Goal: Transaction & Acquisition: Purchase product/service

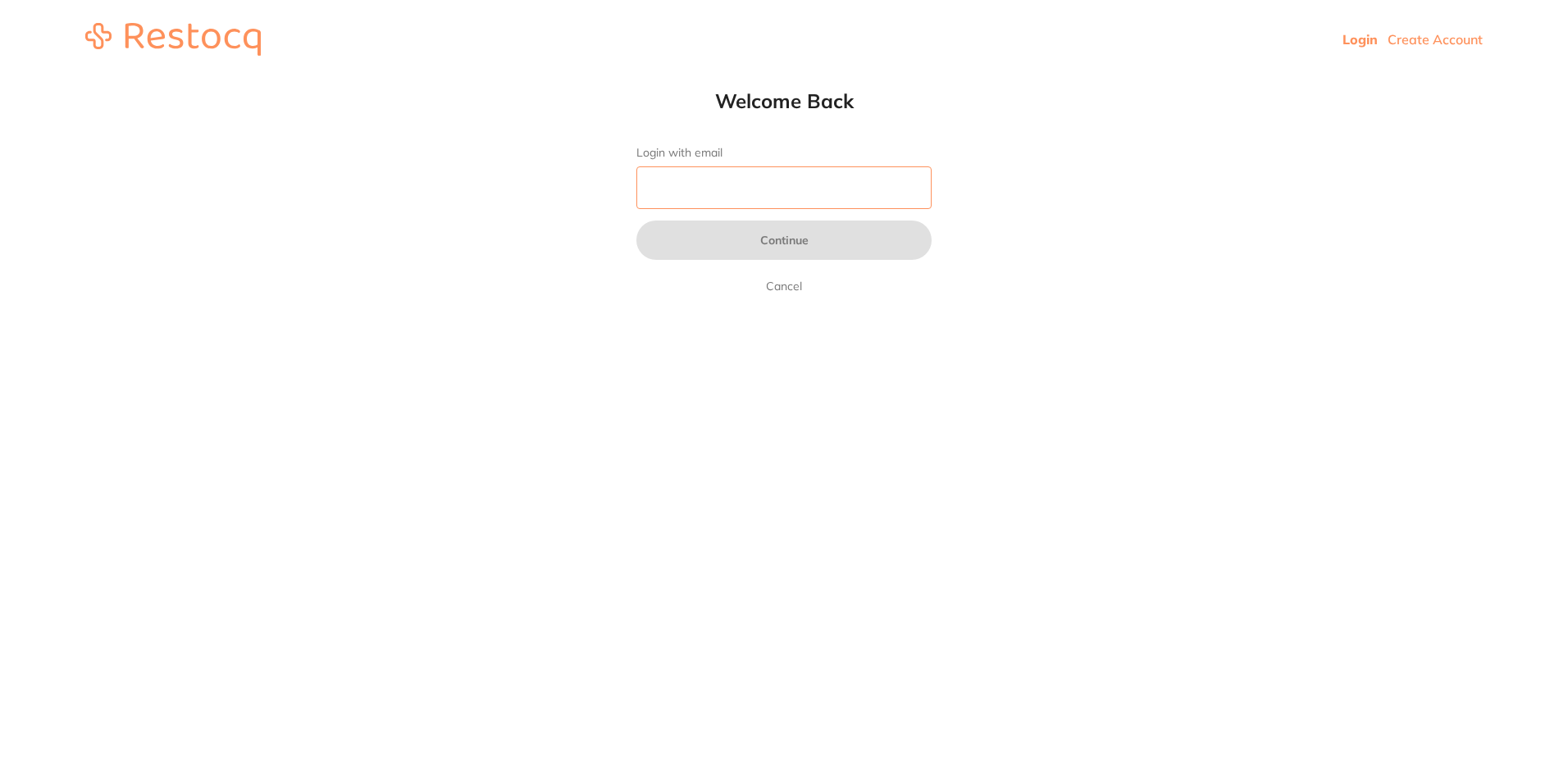
click at [748, 201] on input "Login with email" at bounding box center [784, 188] width 296 height 42
type input "[EMAIL_ADDRESS][DOMAIN_NAME]"
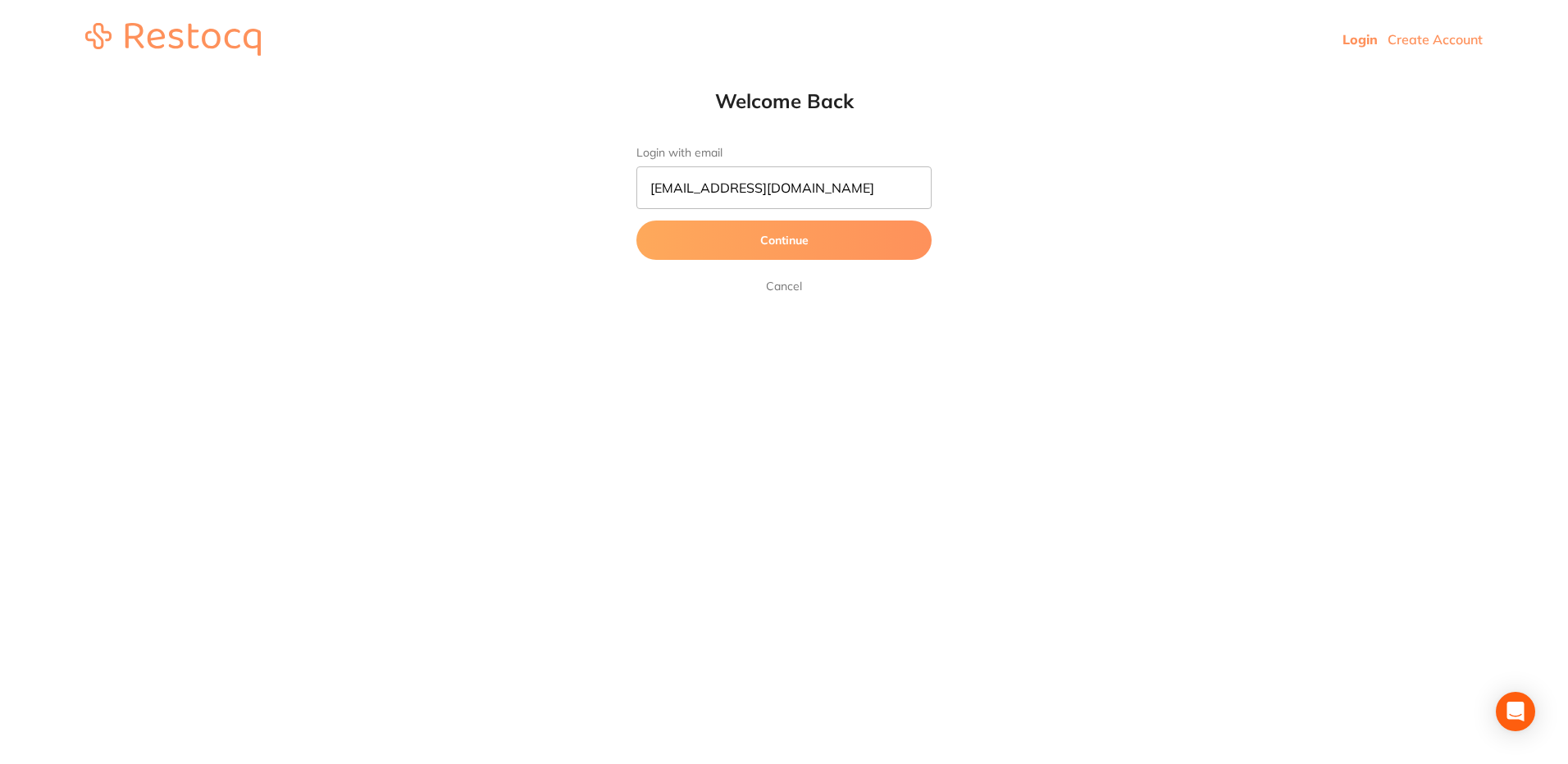
click at [767, 251] on button "Continue" at bounding box center [784, 240] width 296 height 40
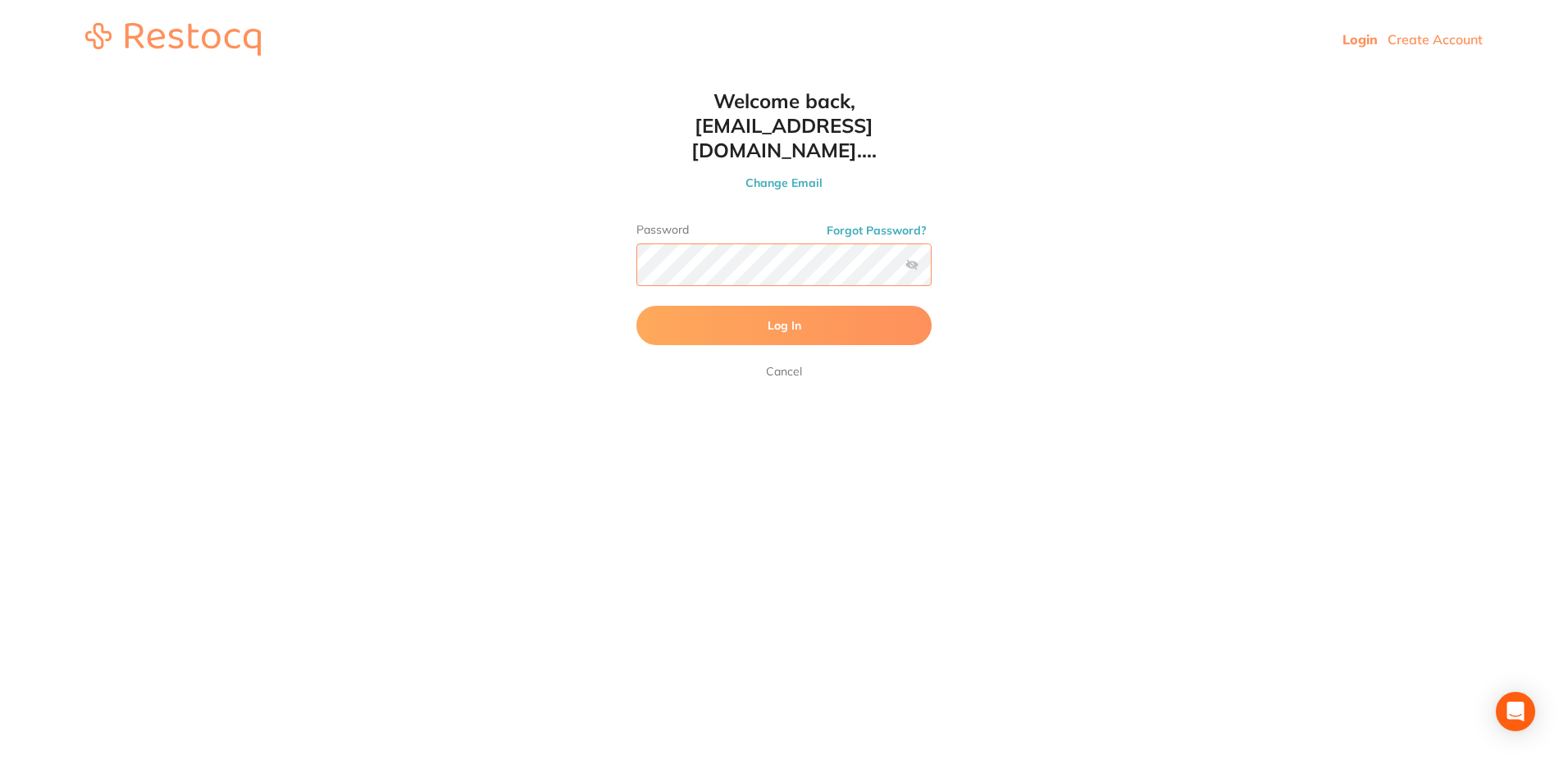
click at [637, 306] on button "Log In" at bounding box center [784, 325] width 296 height 40
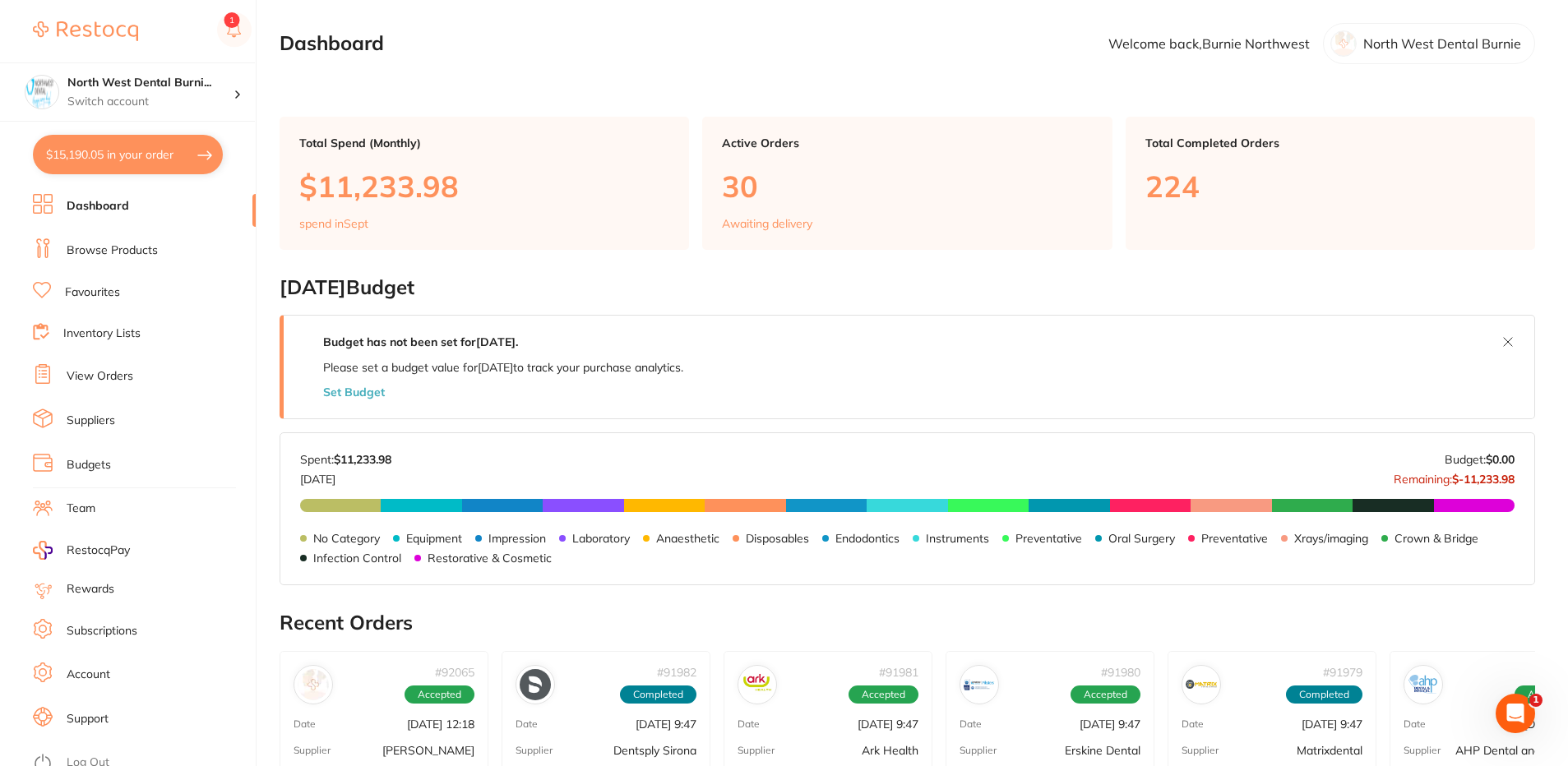
click at [119, 166] on button "$15,190.05 in your order" at bounding box center [128, 155] width 190 height 40
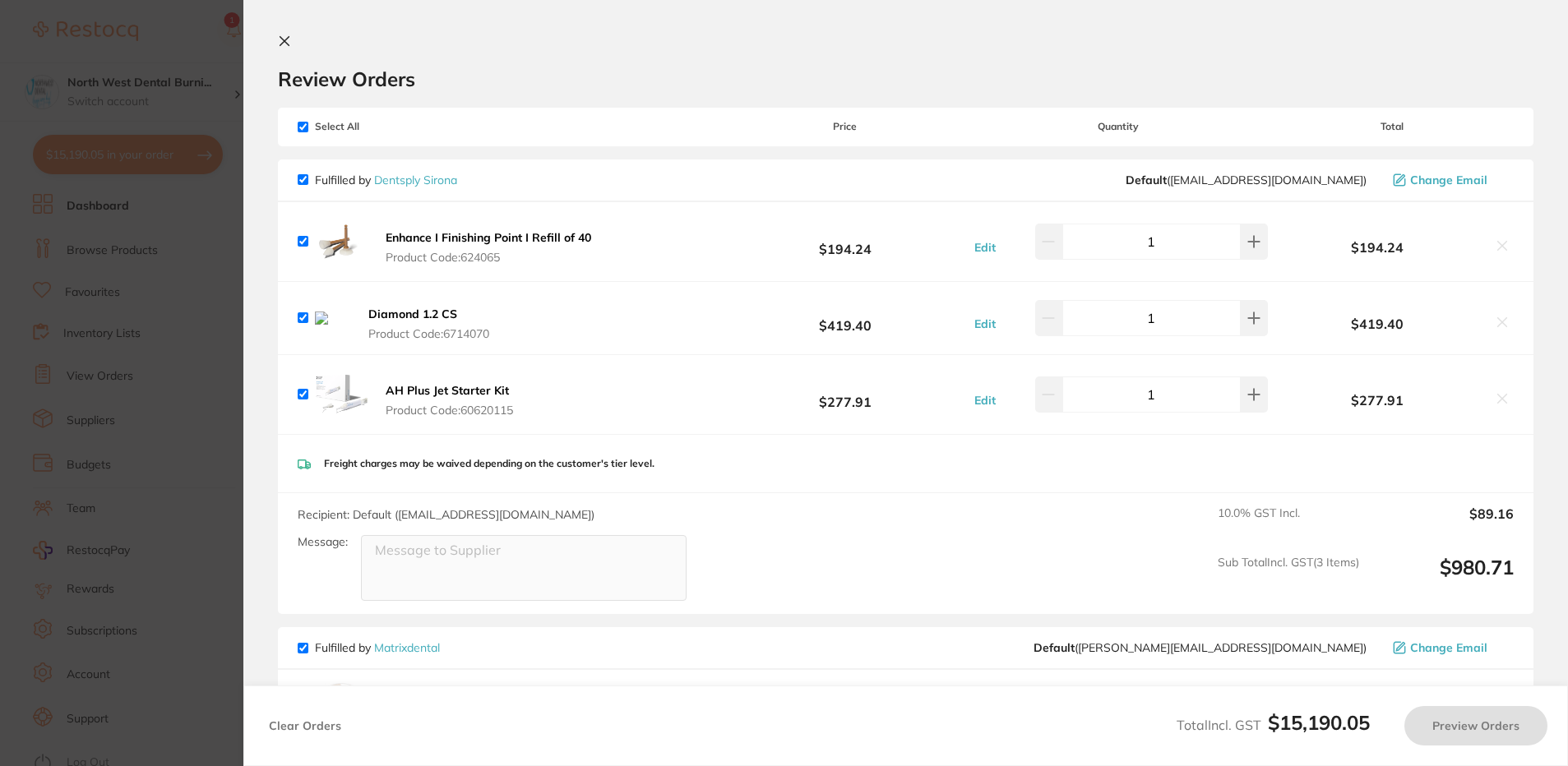
checkbox input "true"
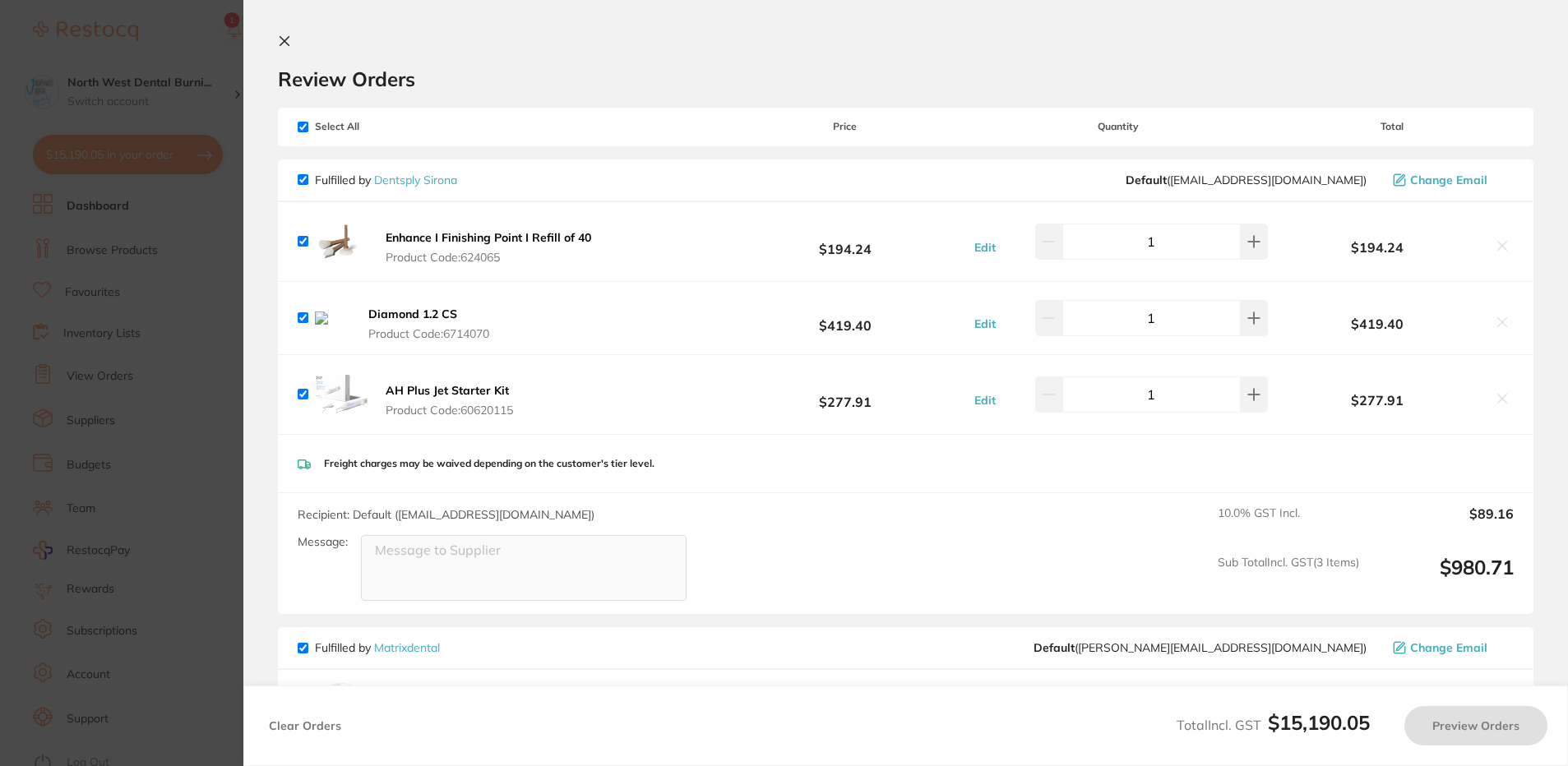
checkbox input "true"
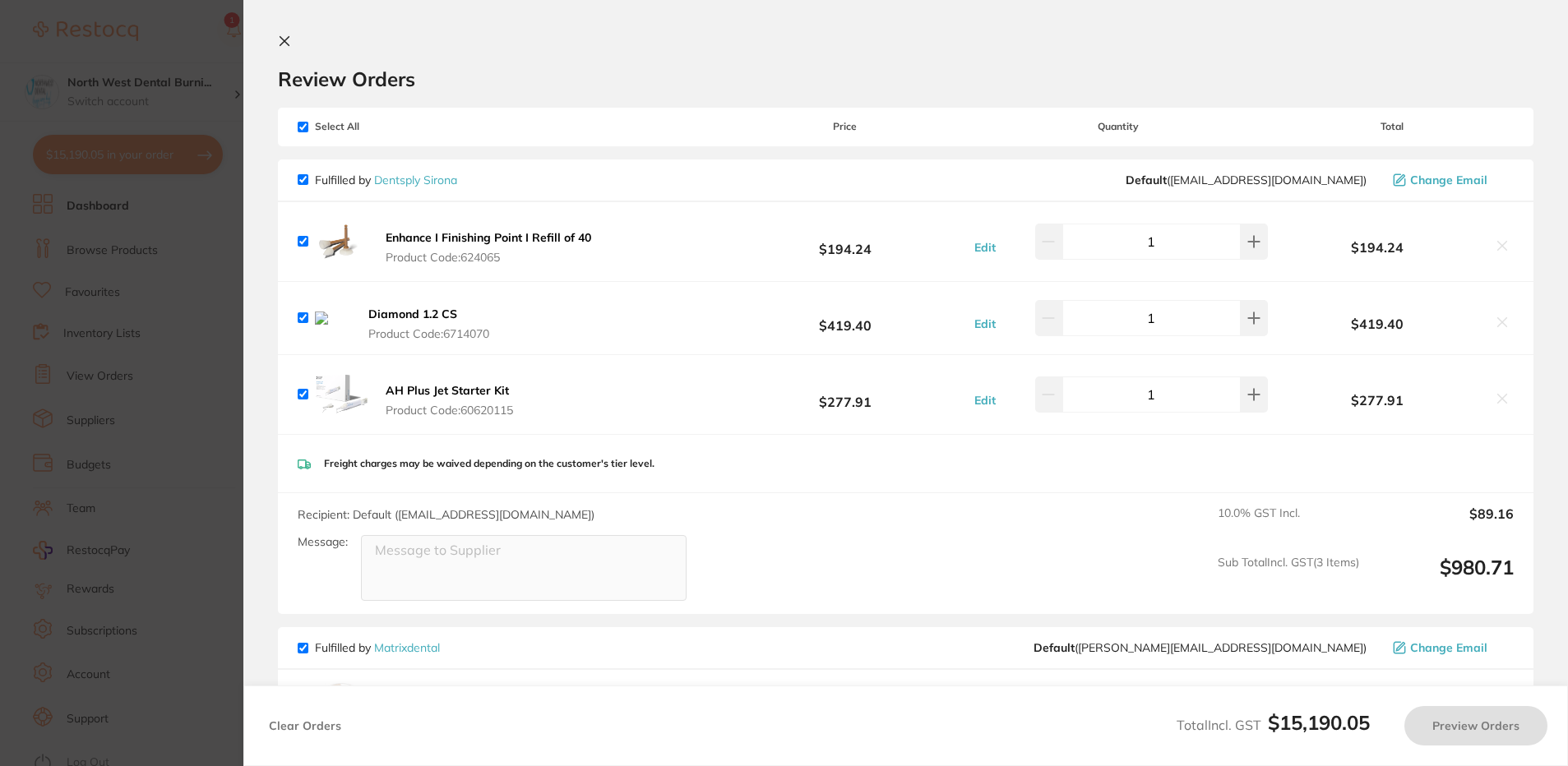
checkbox input "true"
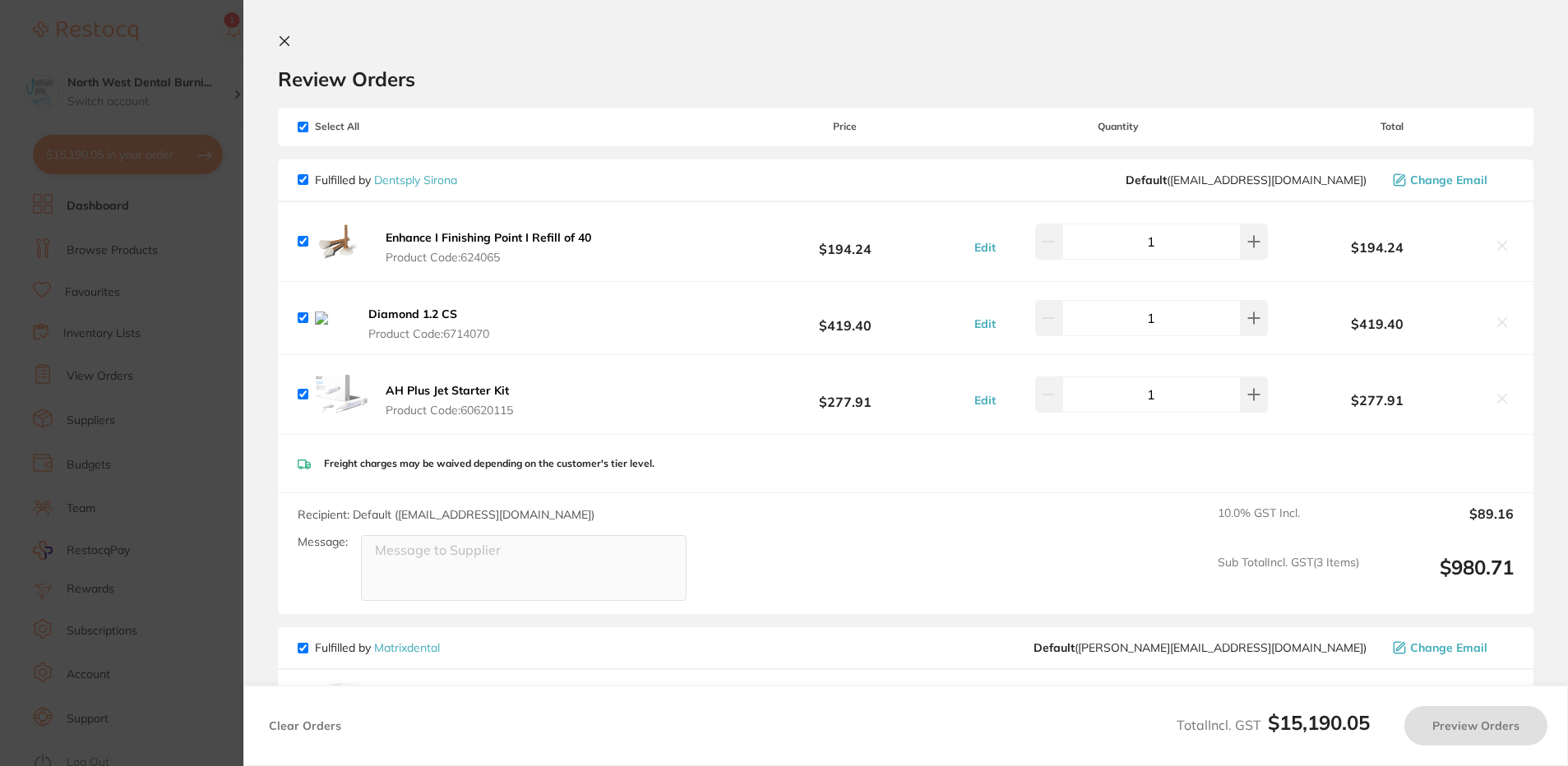
checkbox input "true"
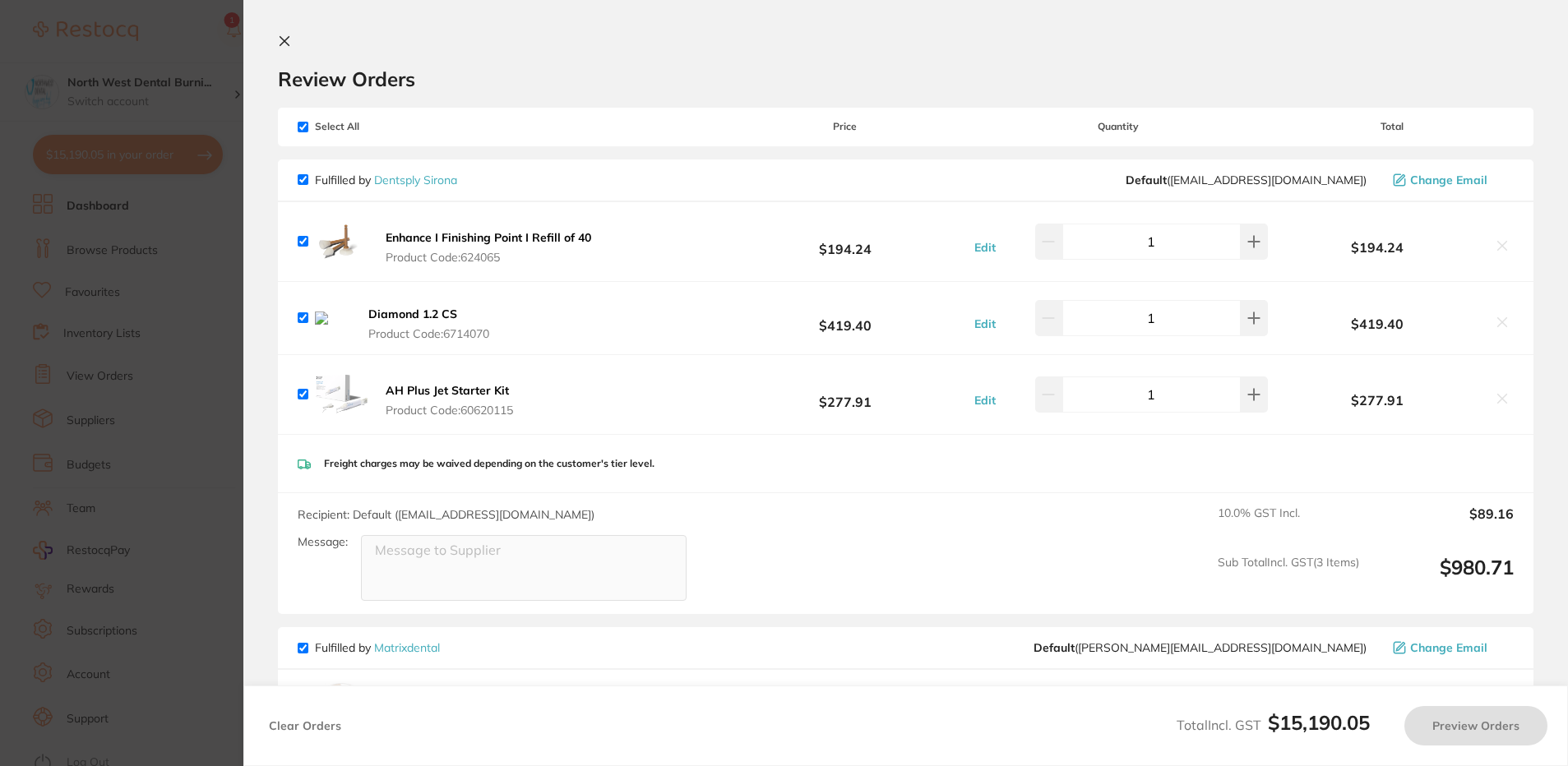
checkbox input "true"
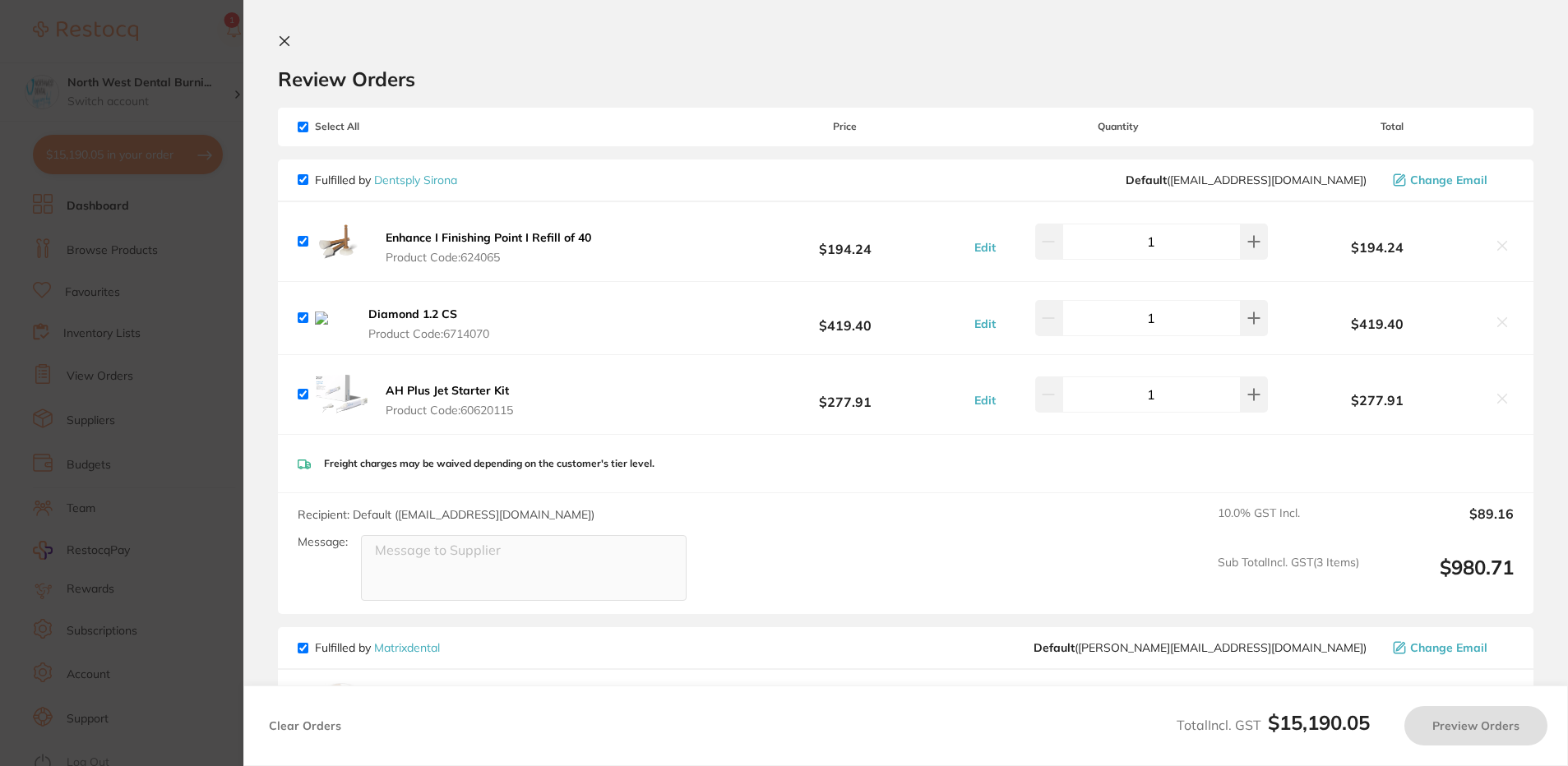
checkbox input "true"
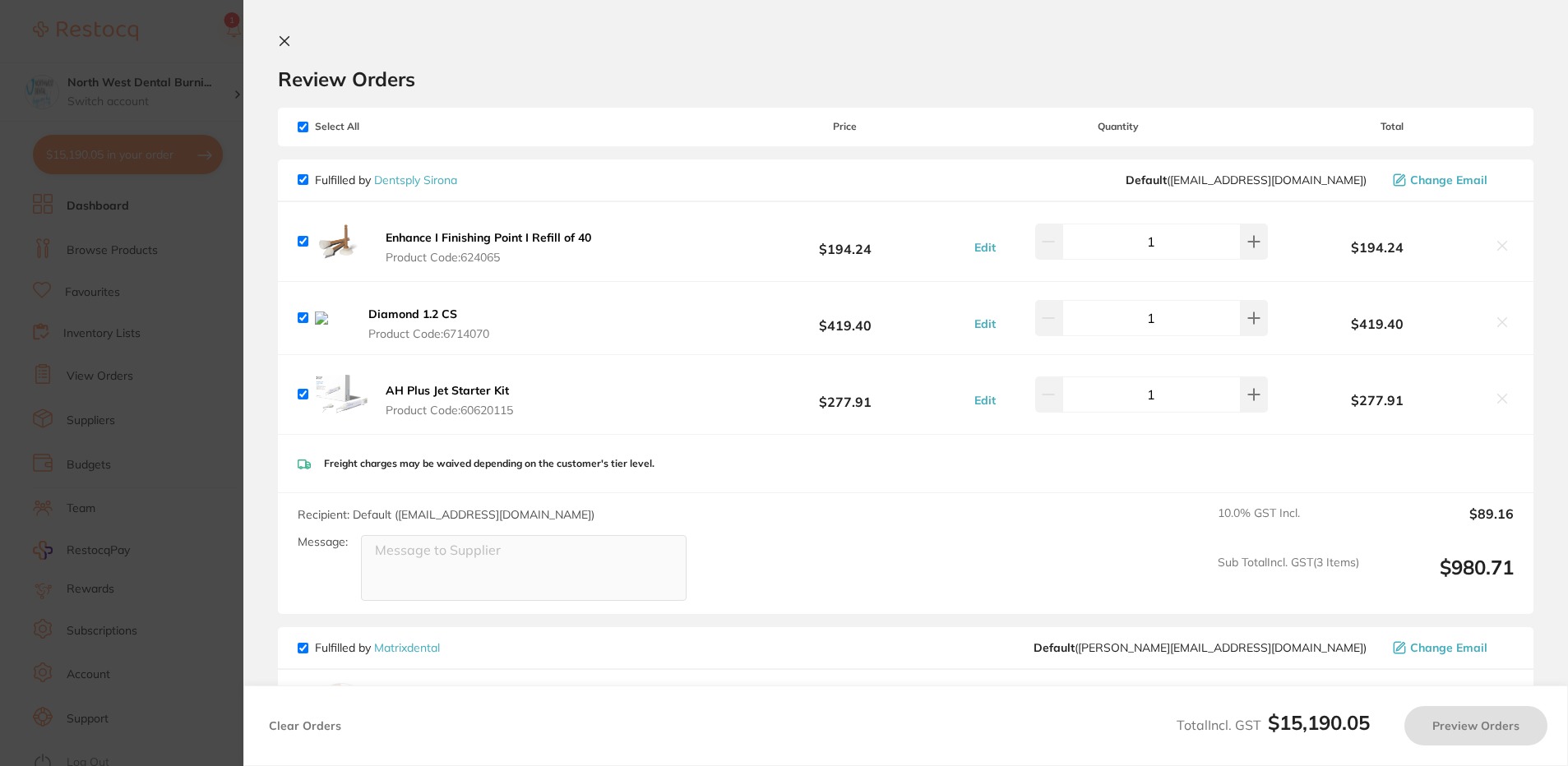
checkbox input "true"
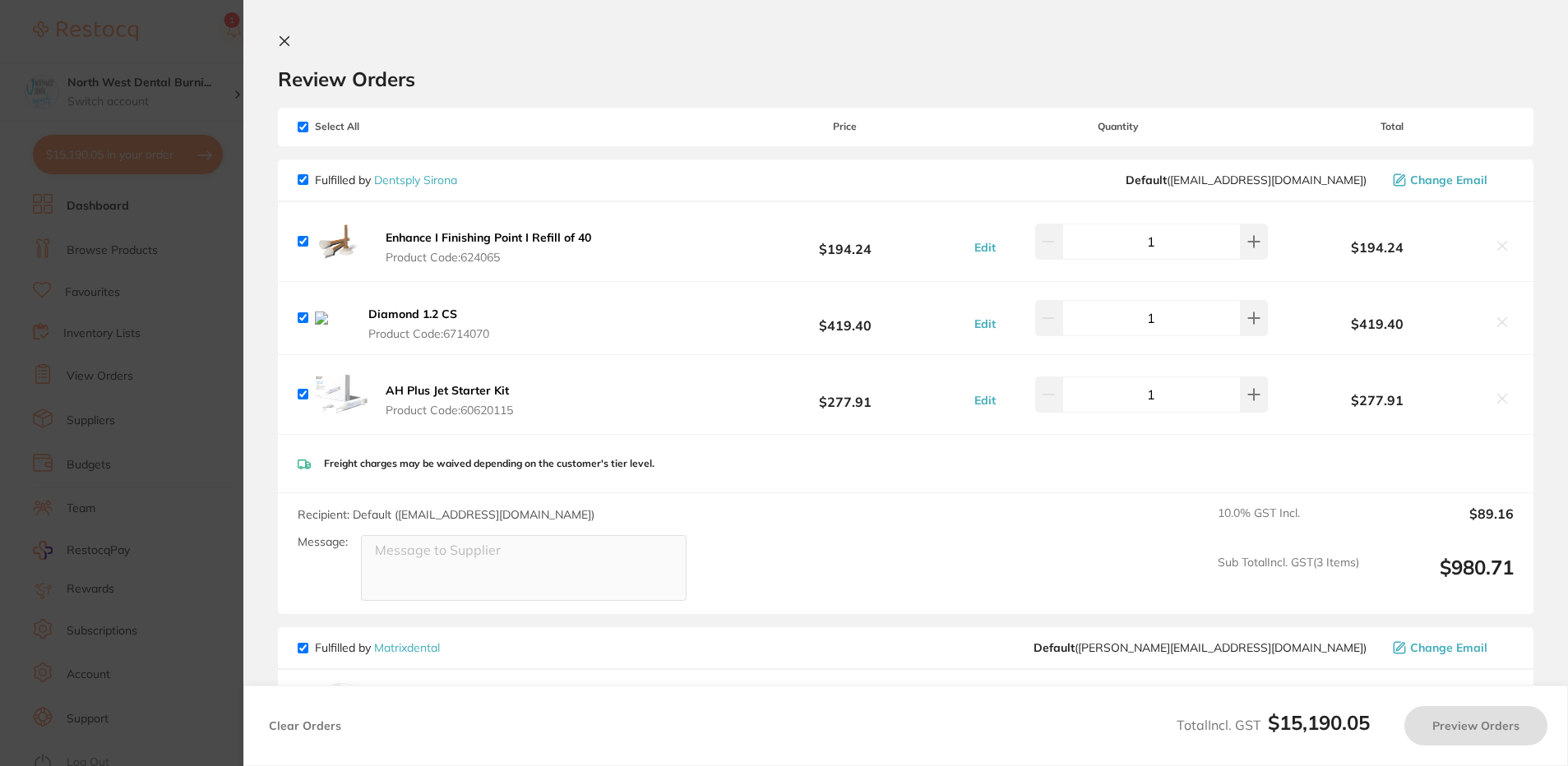
checkbox input "true"
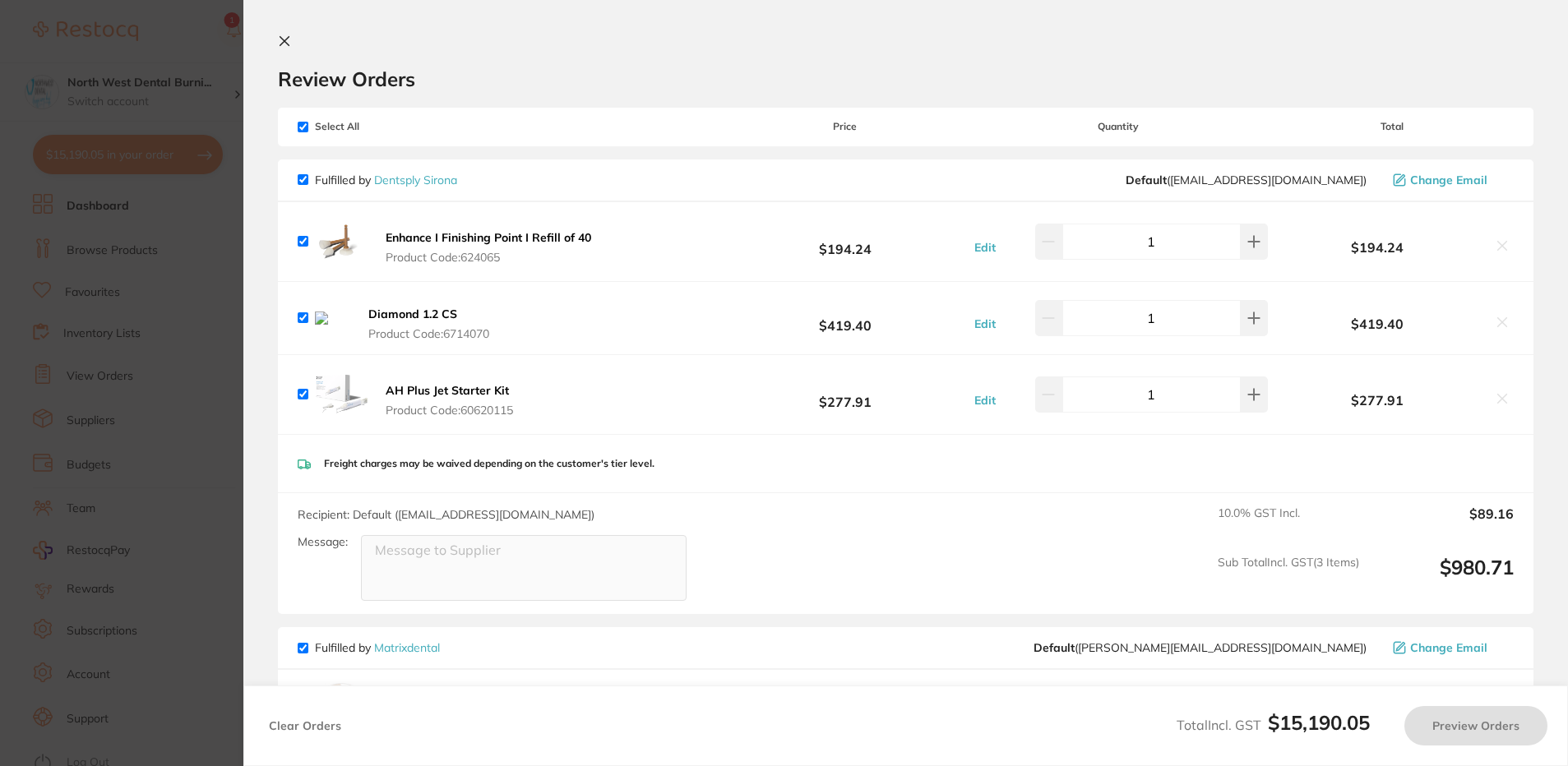
checkbox input "true"
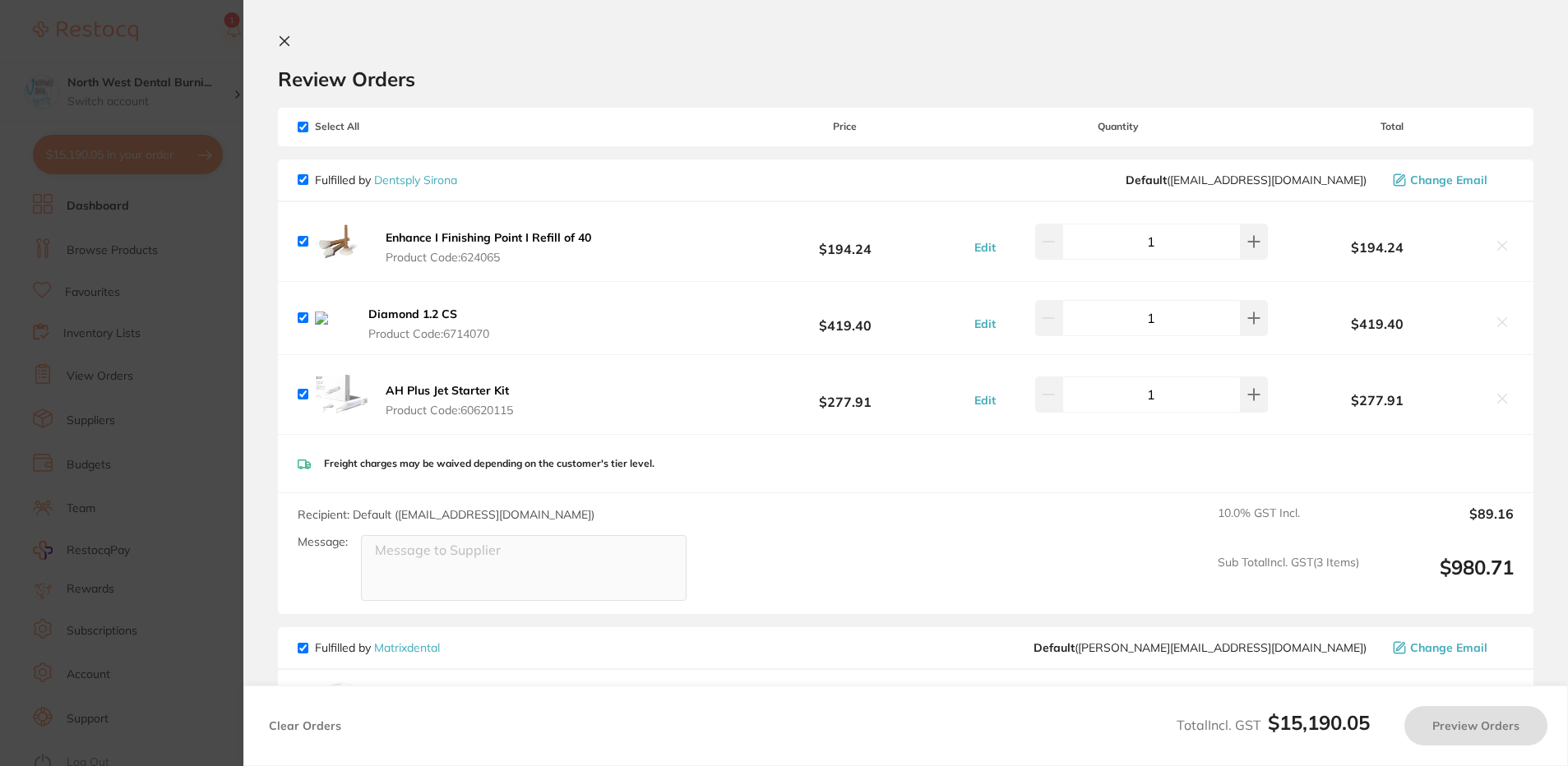
checkbox input "true"
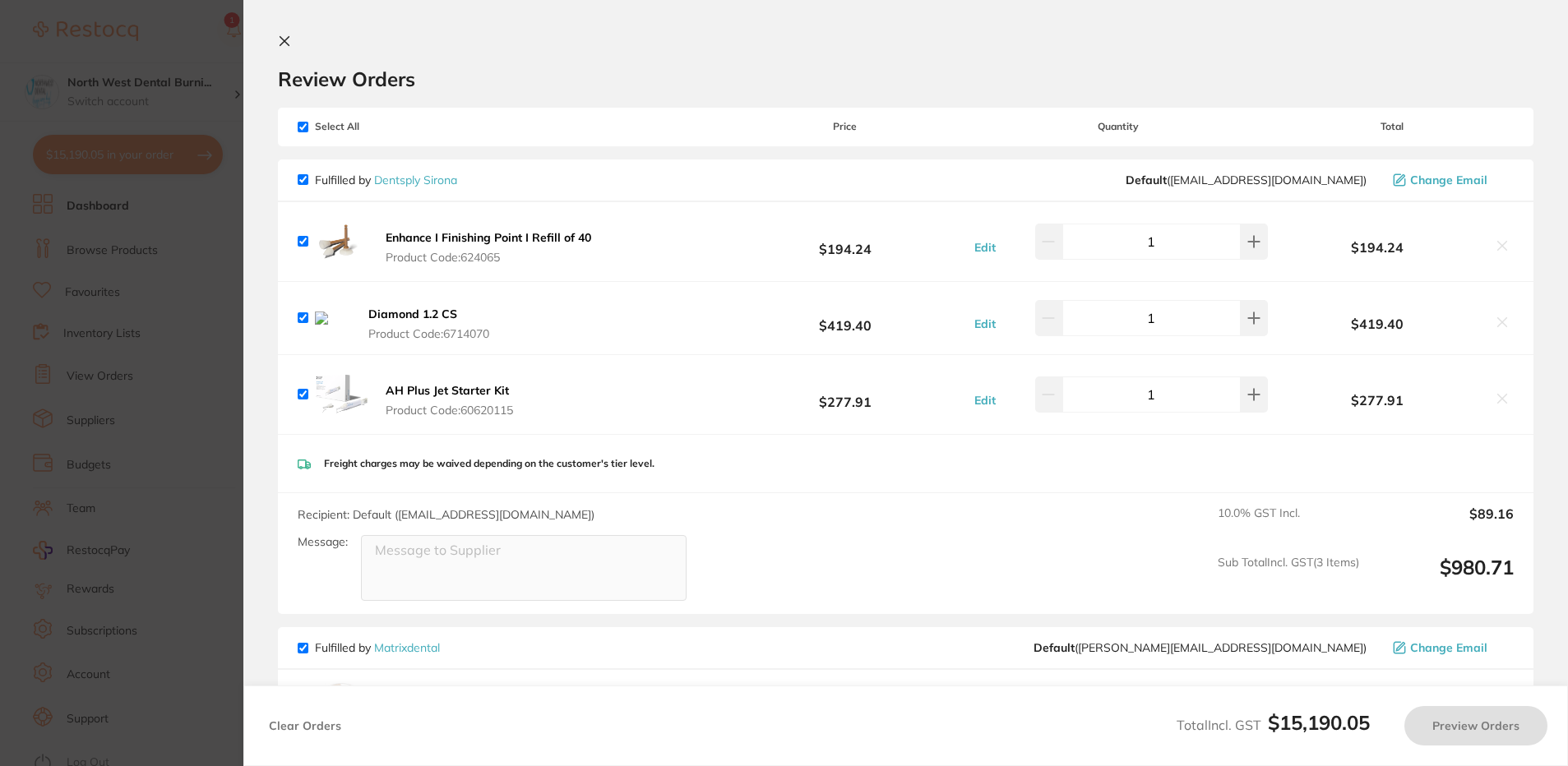
checkbox input "true"
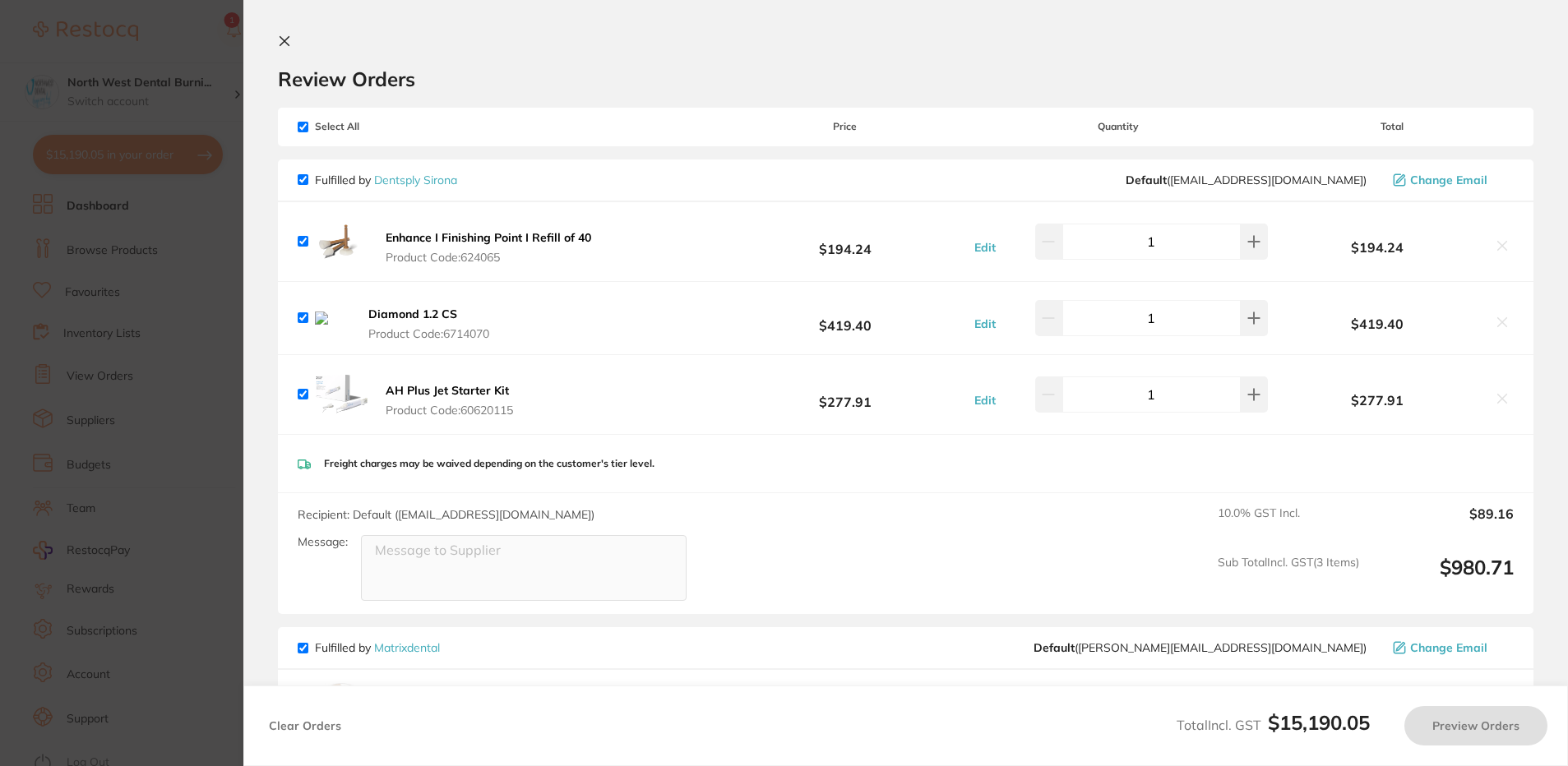
checkbox input "true"
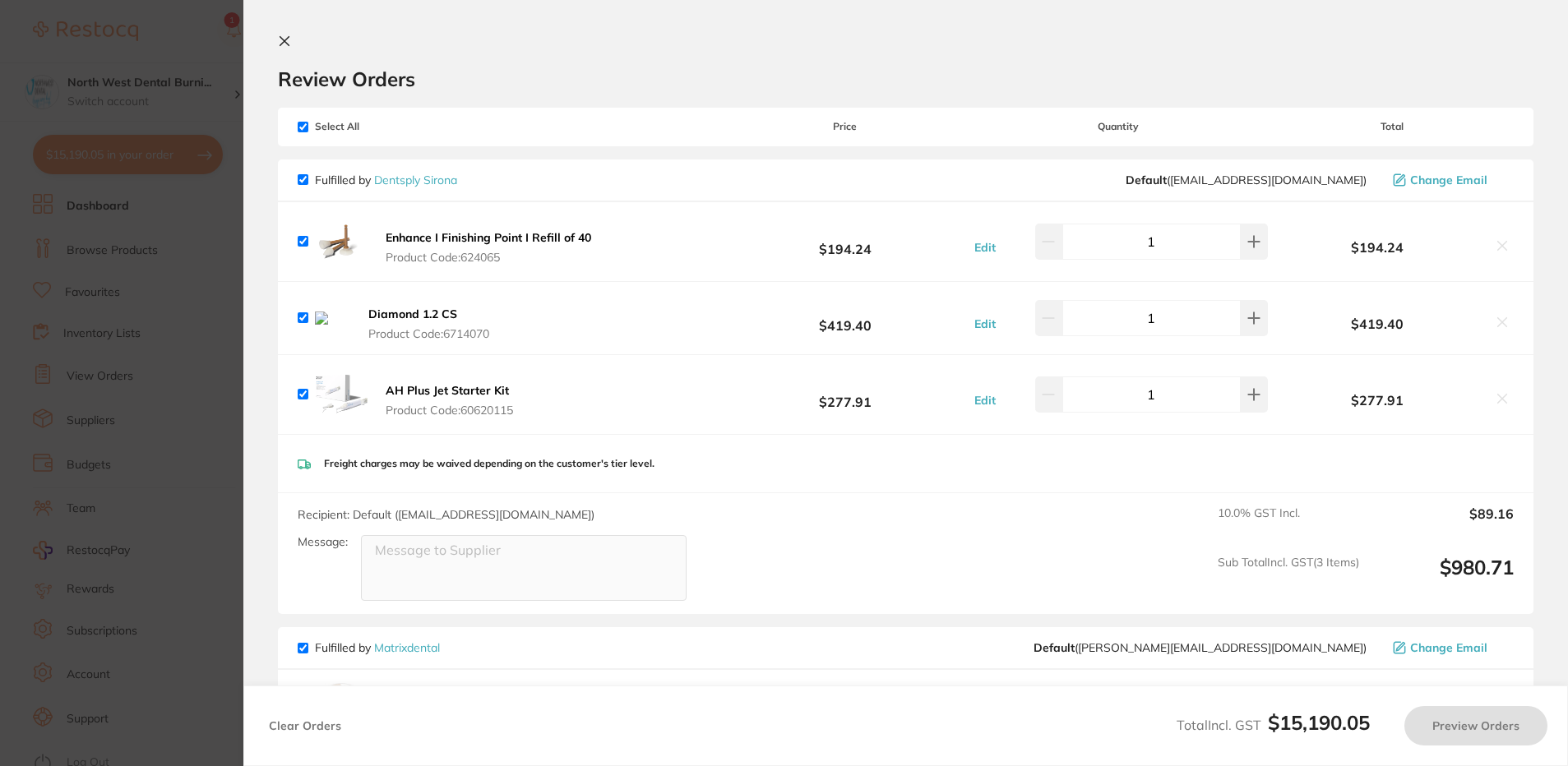
checkbox input "true"
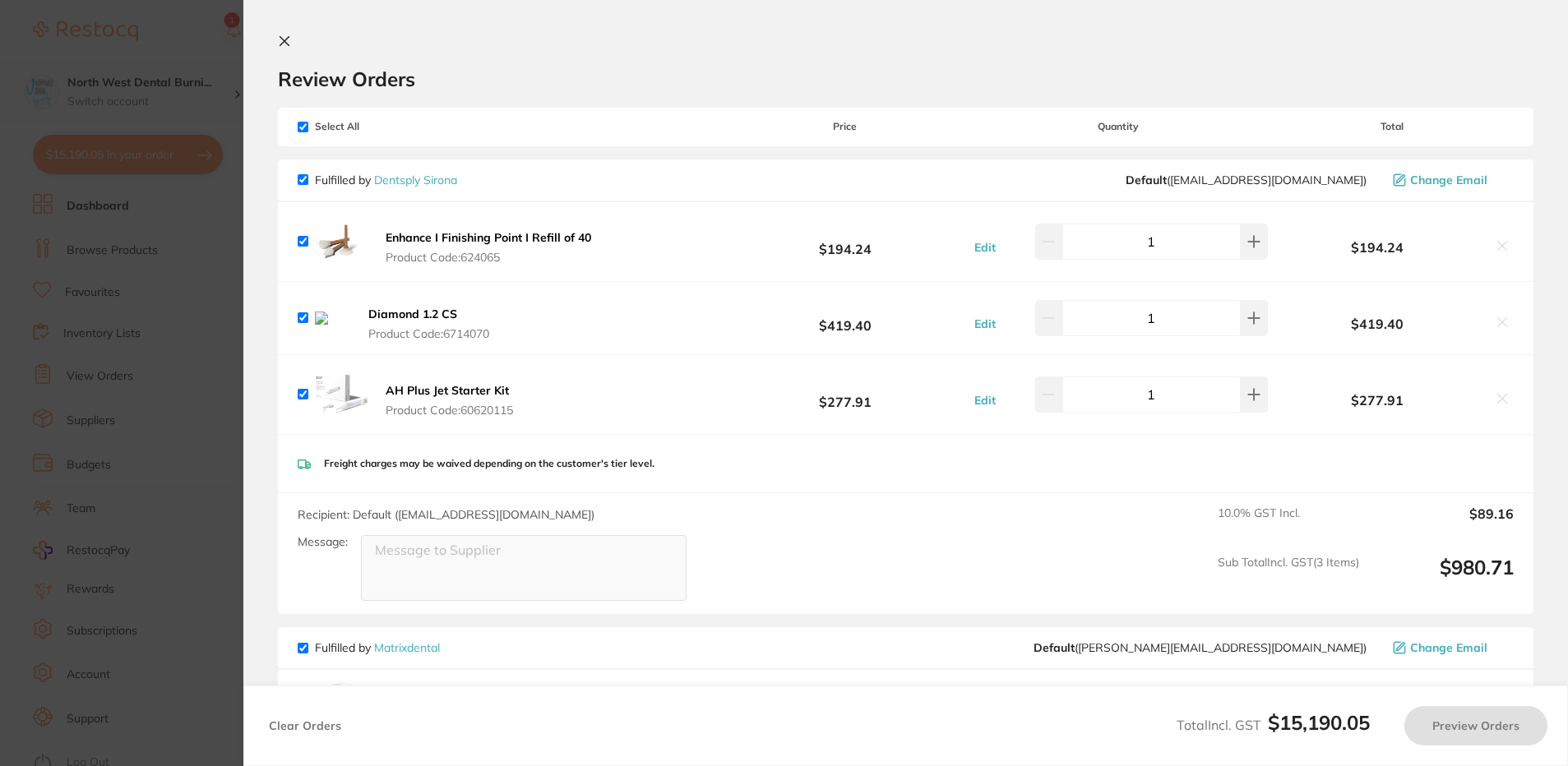
checkbox input "true"
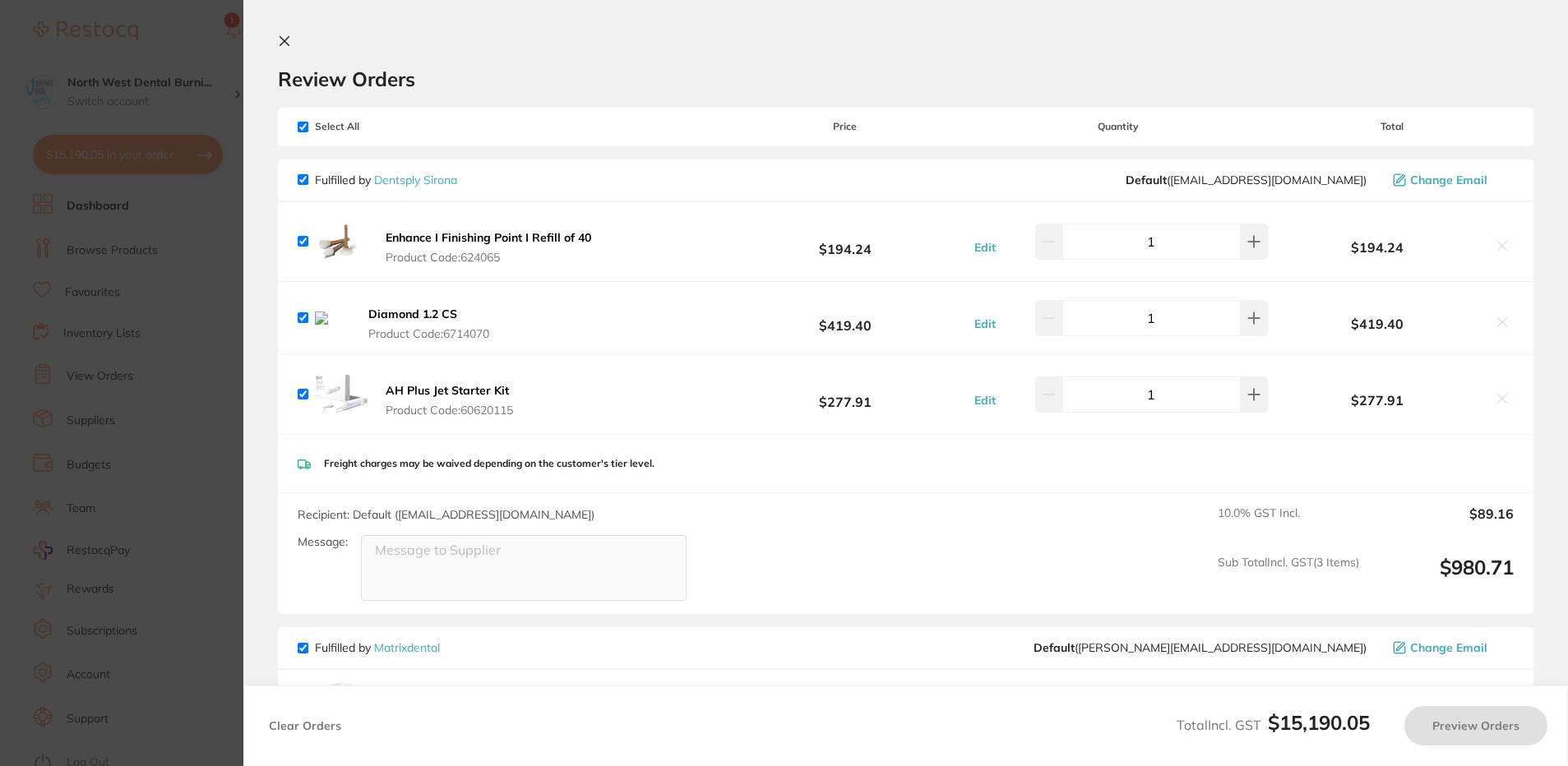
checkbox input "true"
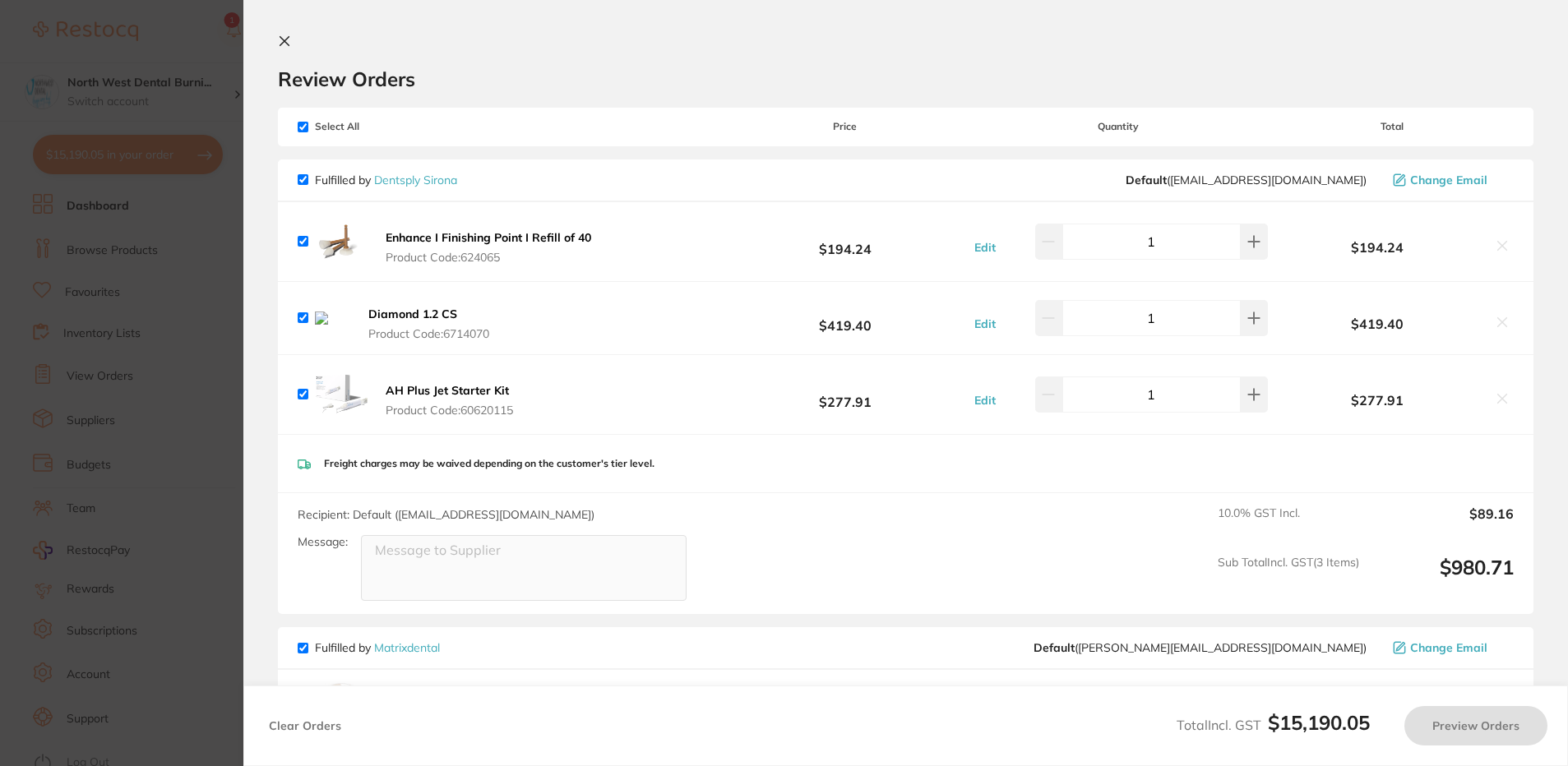
checkbox input "true"
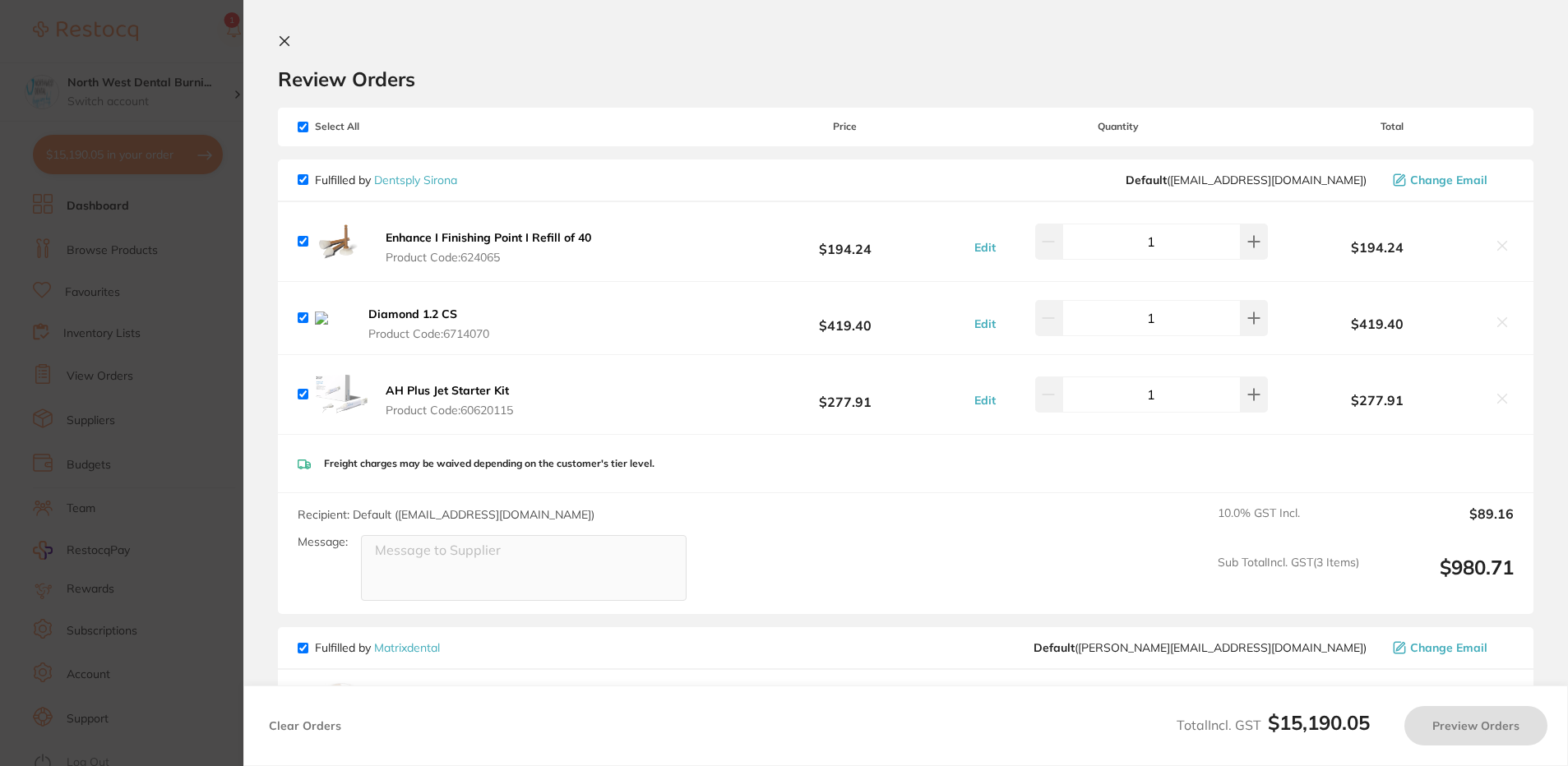
checkbox input "true"
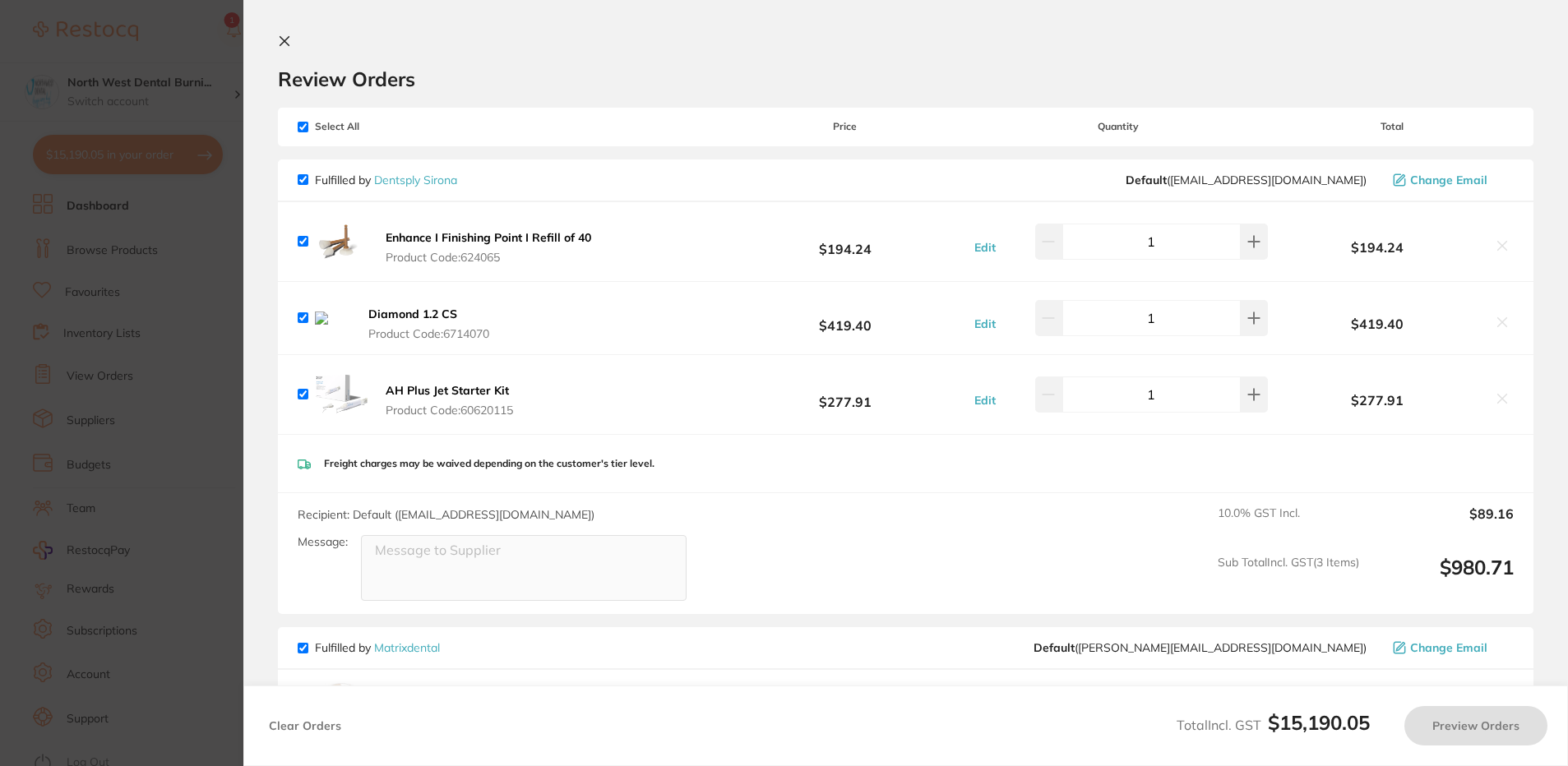
checkbox input "true"
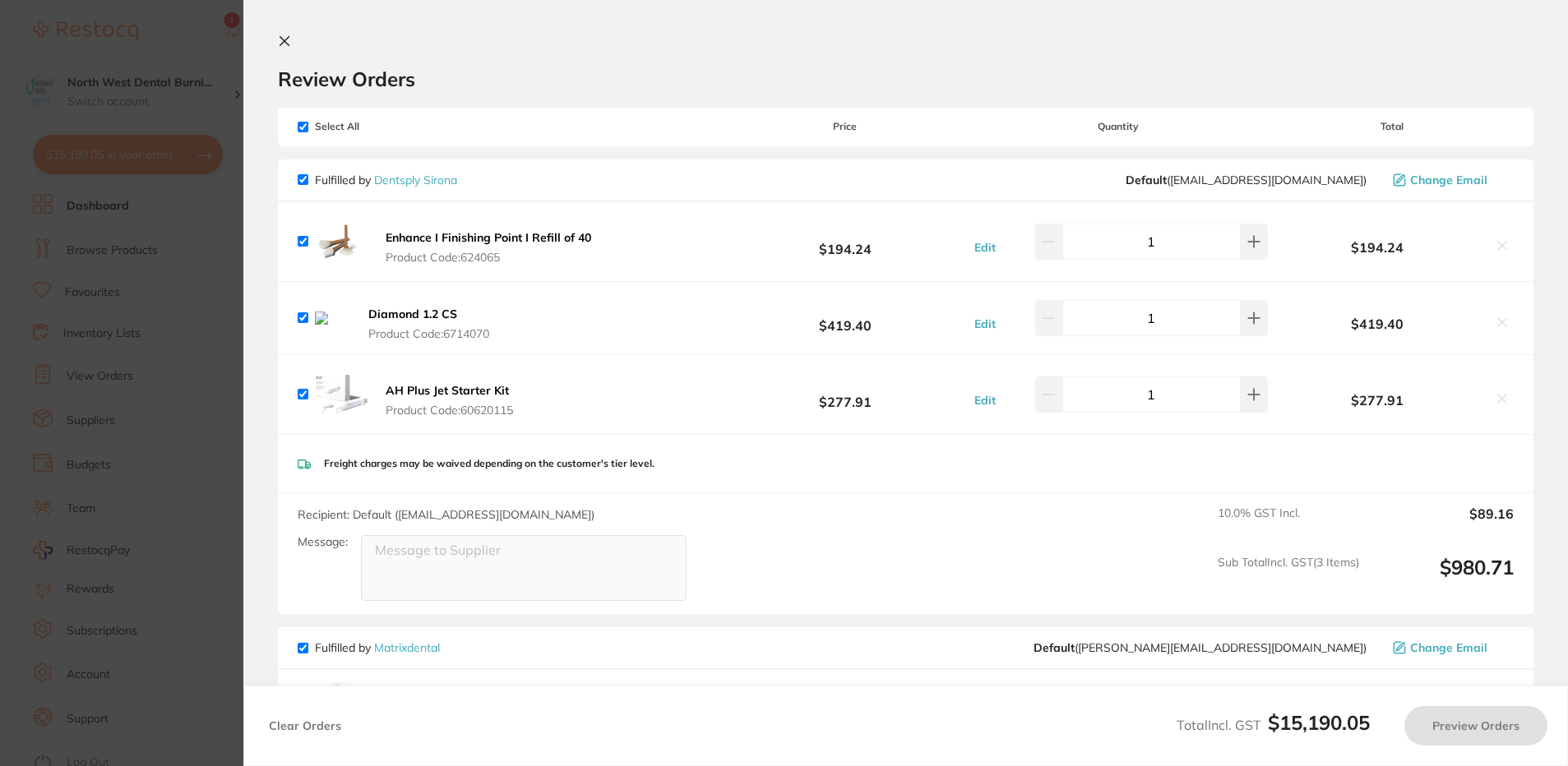
checkbox input "true"
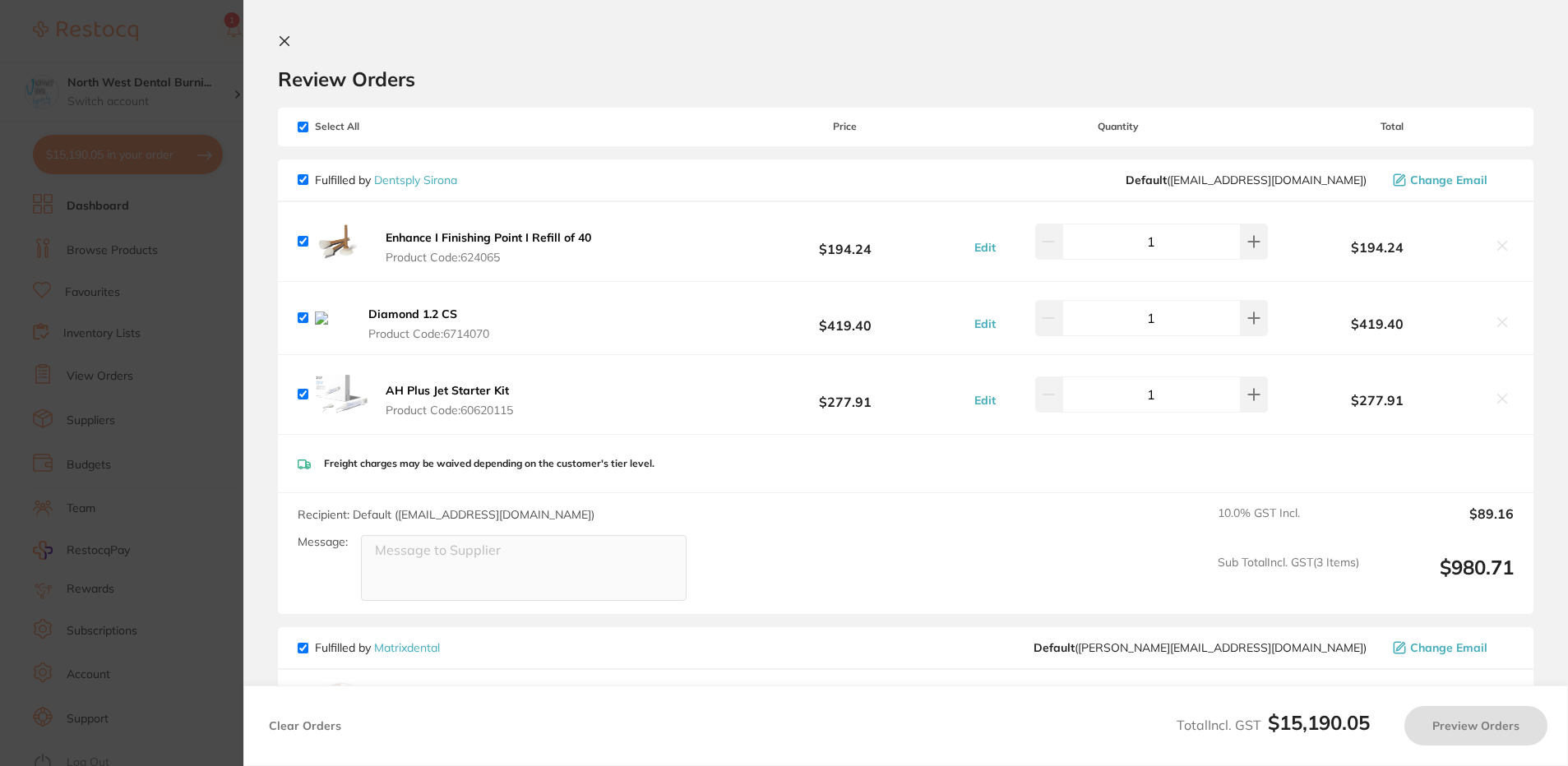
checkbox input "true"
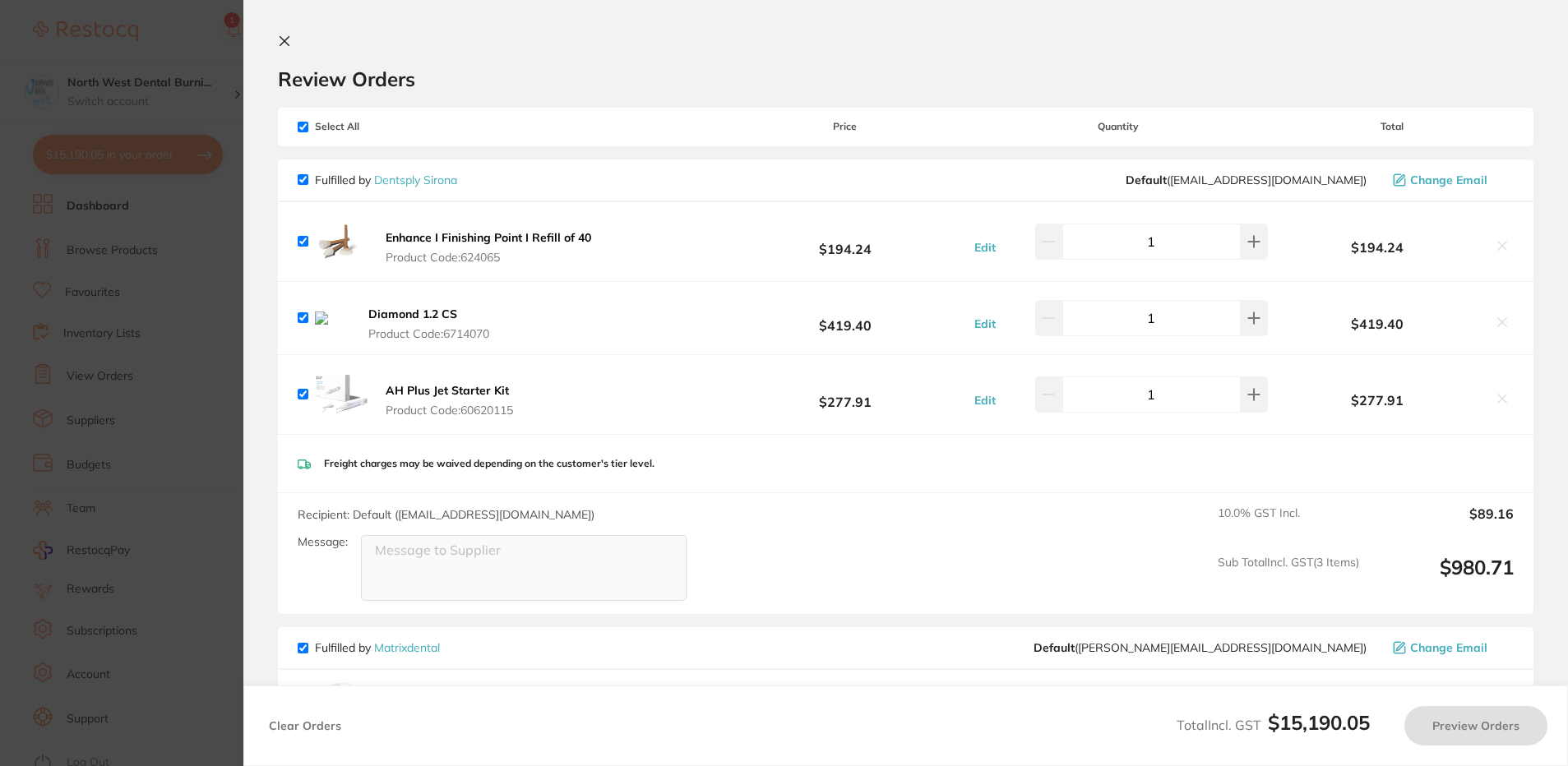
checkbox input "true"
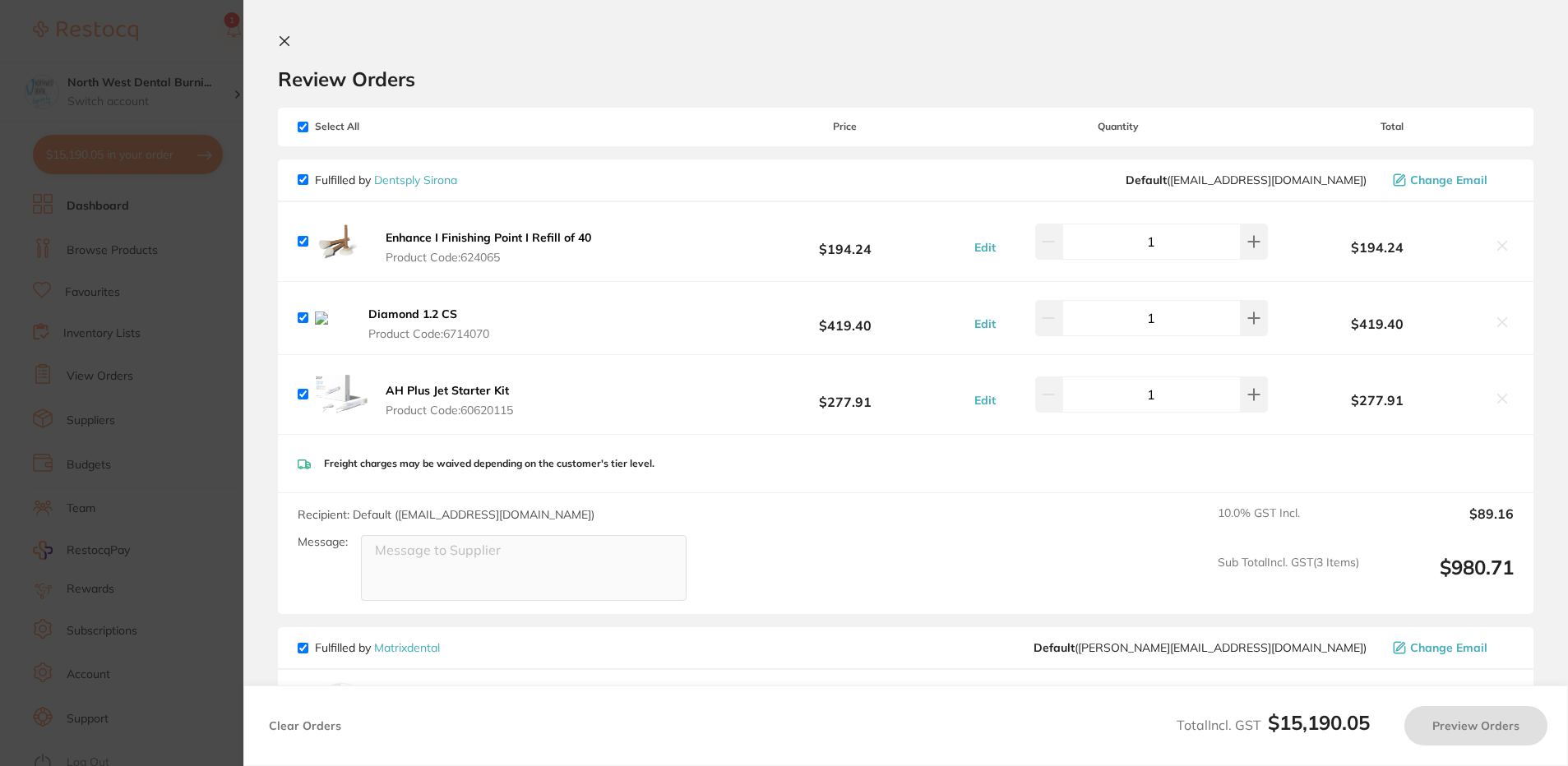
checkbox input "true"
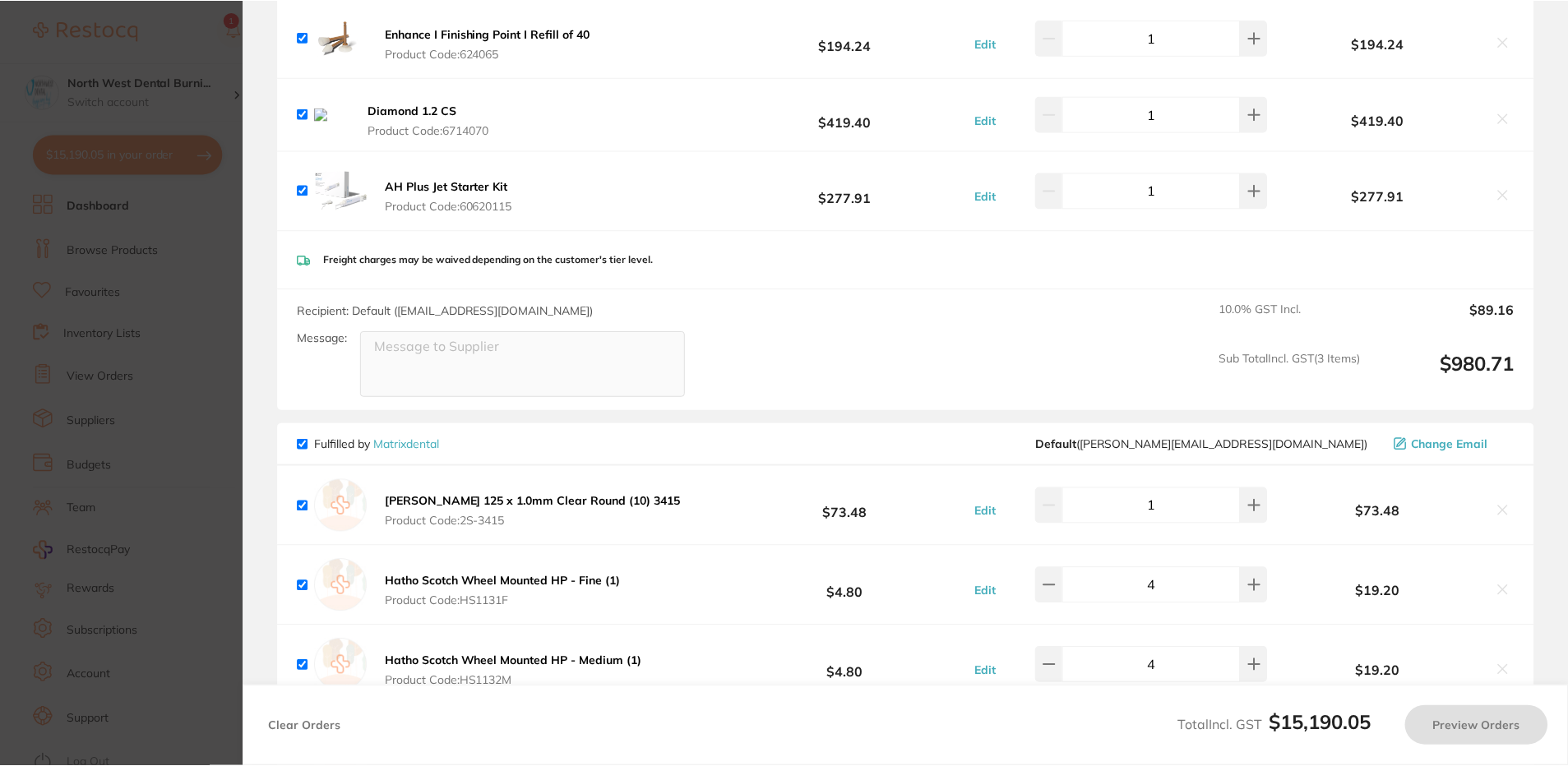
scroll to position [411, 0]
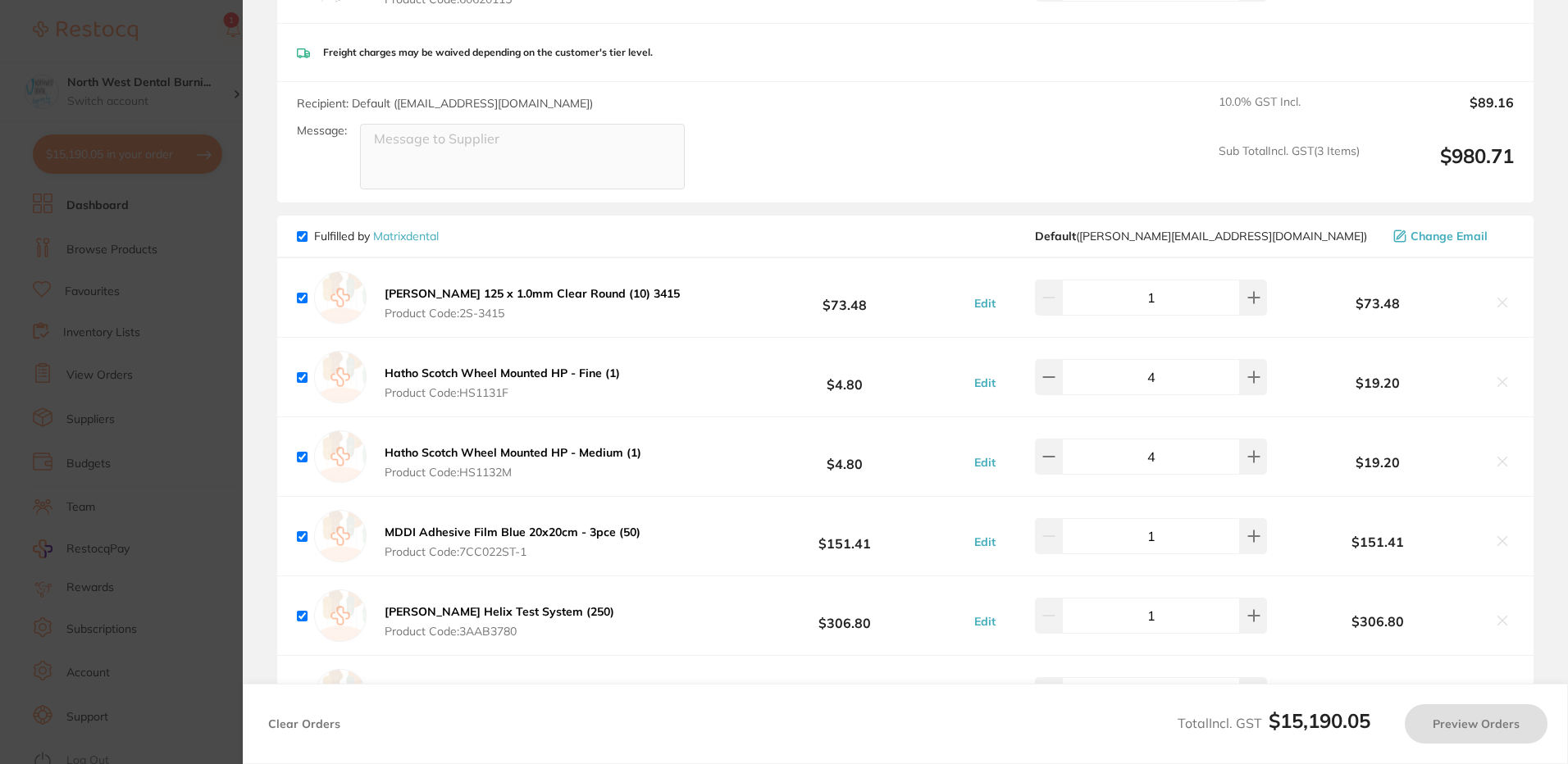
click at [91, 327] on section "Update RRP Set your pre negotiated price for this item. Item Agreed RRP (excl. …" at bounding box center [784, 382] width 1568 height 764
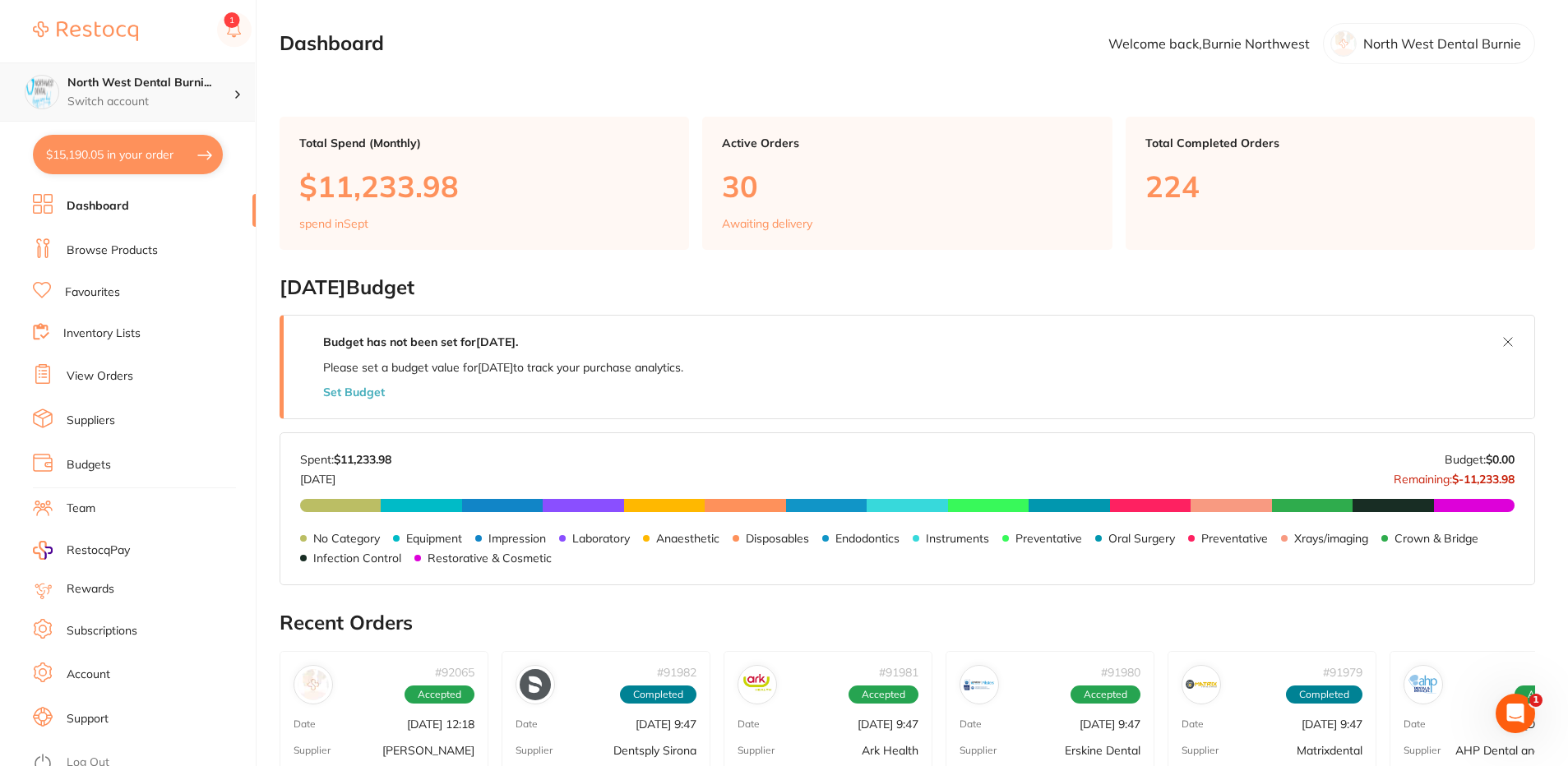
click at [138, 92] on div "North West Dental Burni... Switch account" at bounding box center [150, 92] width 166 height 34
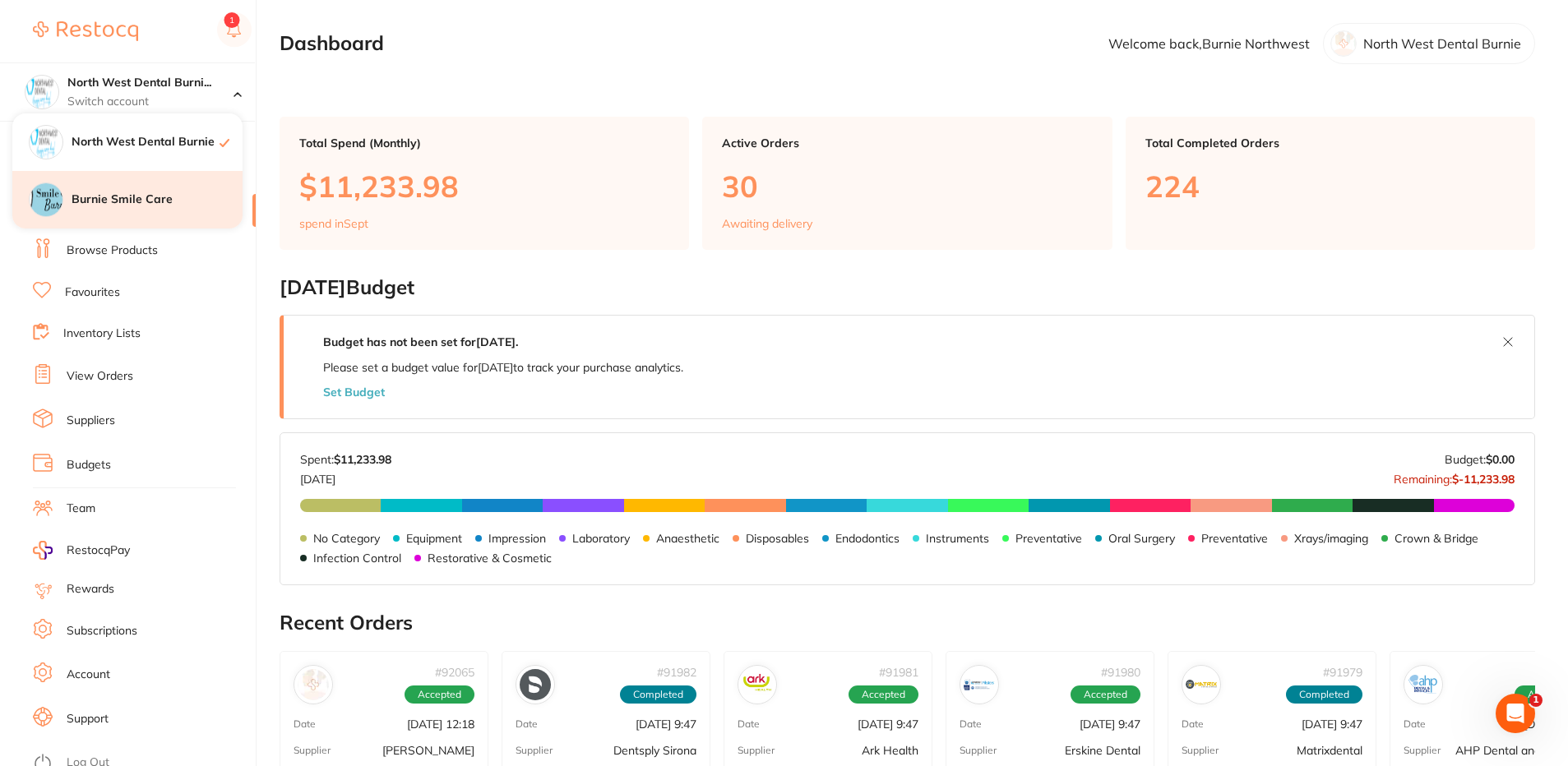
click at [153, 185] on div "Burnie Smile Care" at bounding box center [127, 200] width 231 height 57
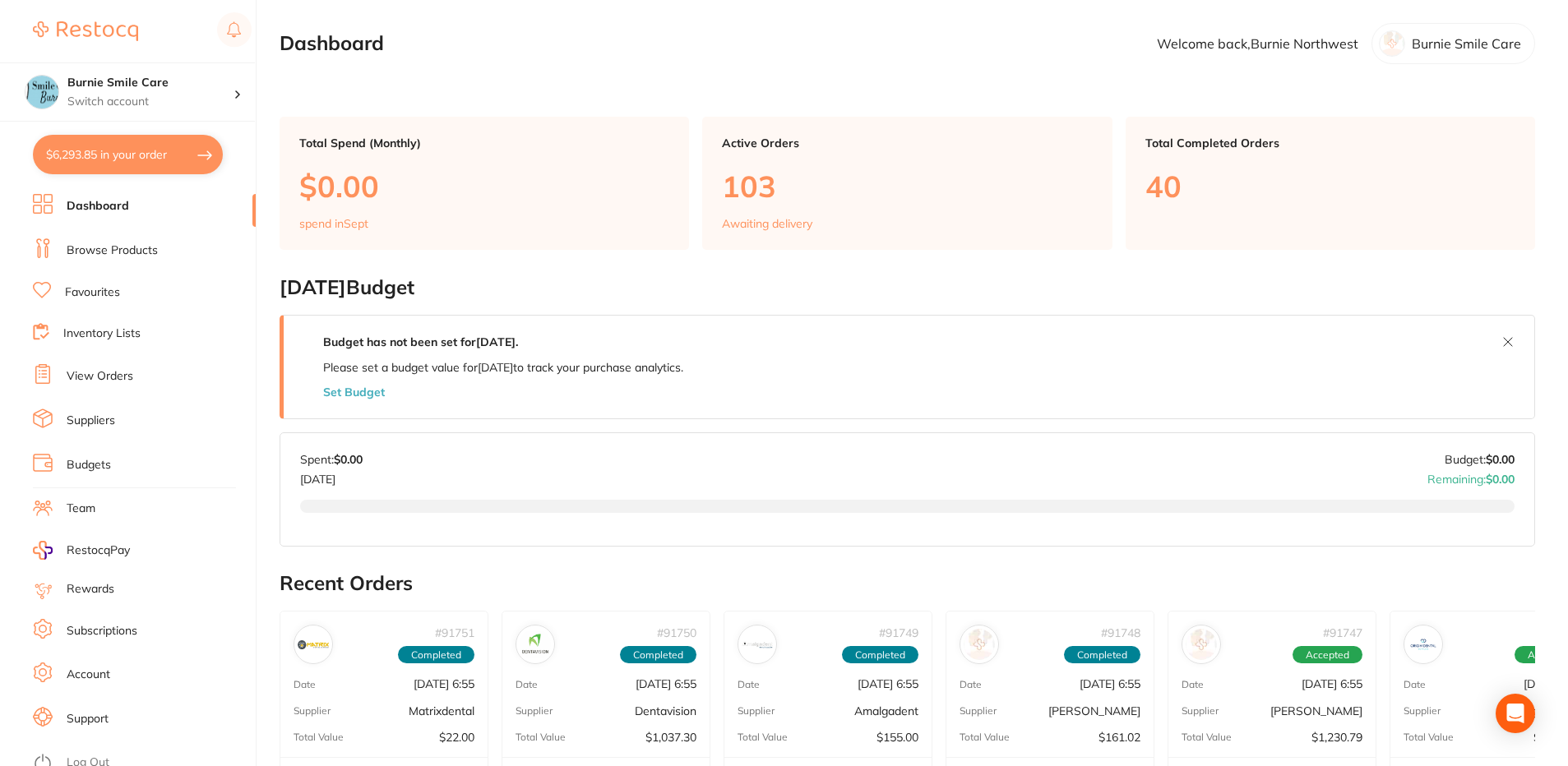
type input "1"
type textarea "FG X152 Please match unit price (exclude gst to $25.18)"
click at [132, 245] on link "Browse Products" at bounding box center [112, 251] width 92 height 17
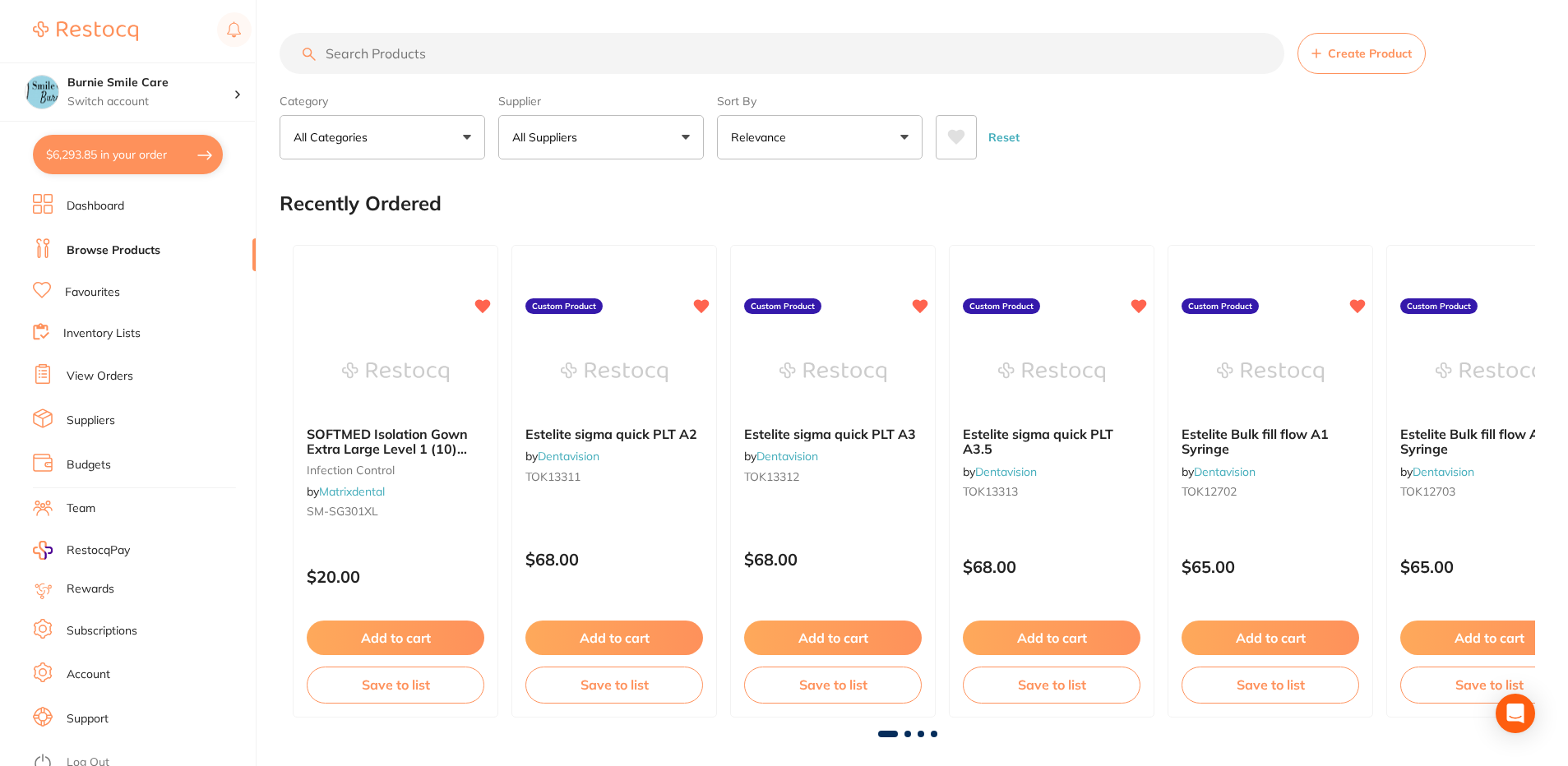
click at [438, 54] on input "search" at bounding box center [782, 54] width 1005 height 41
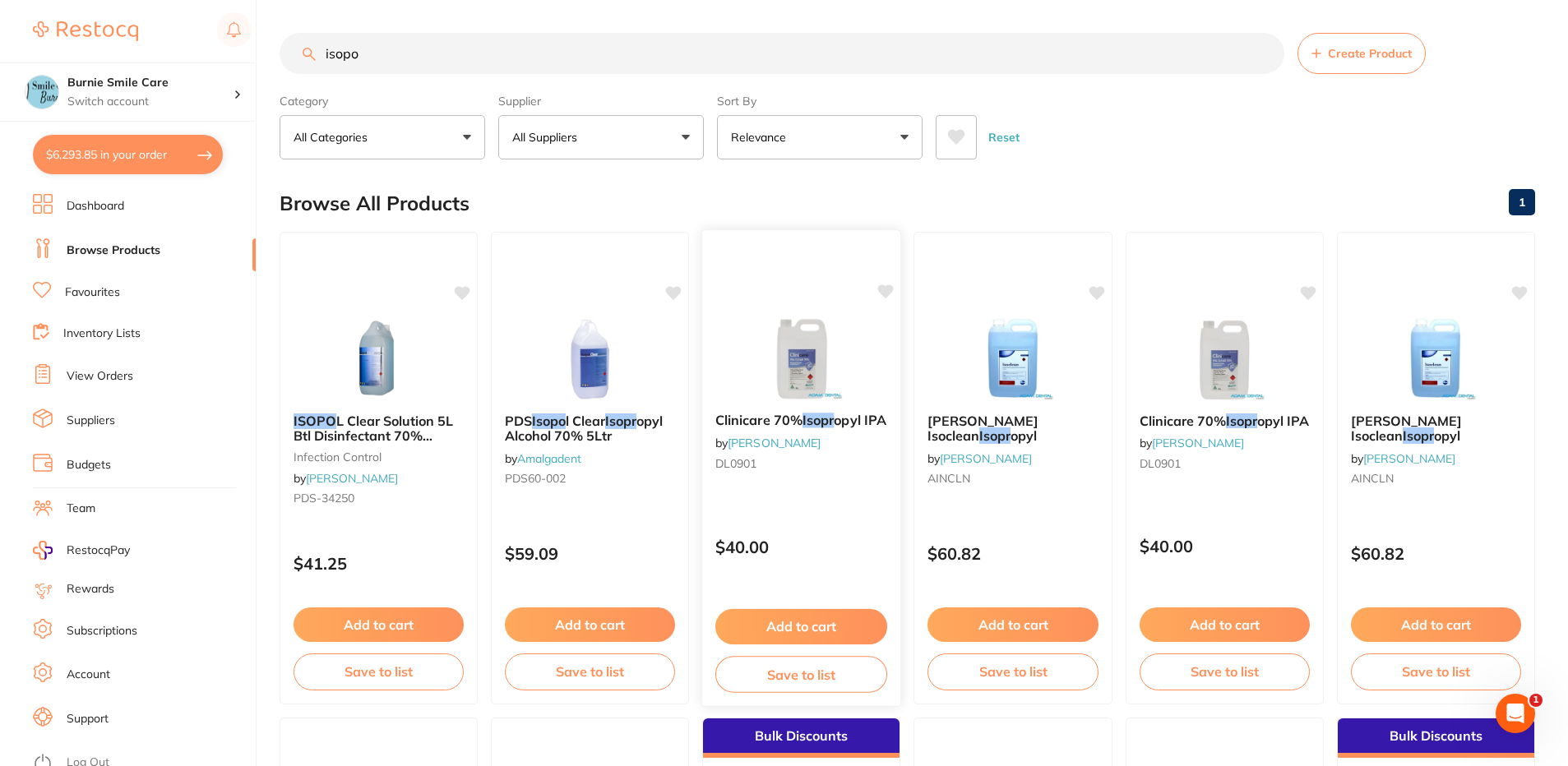
type input "isopo"
click at [819, 470] on small "DL0901" at bounding box center [801, 463] width 172 height 13
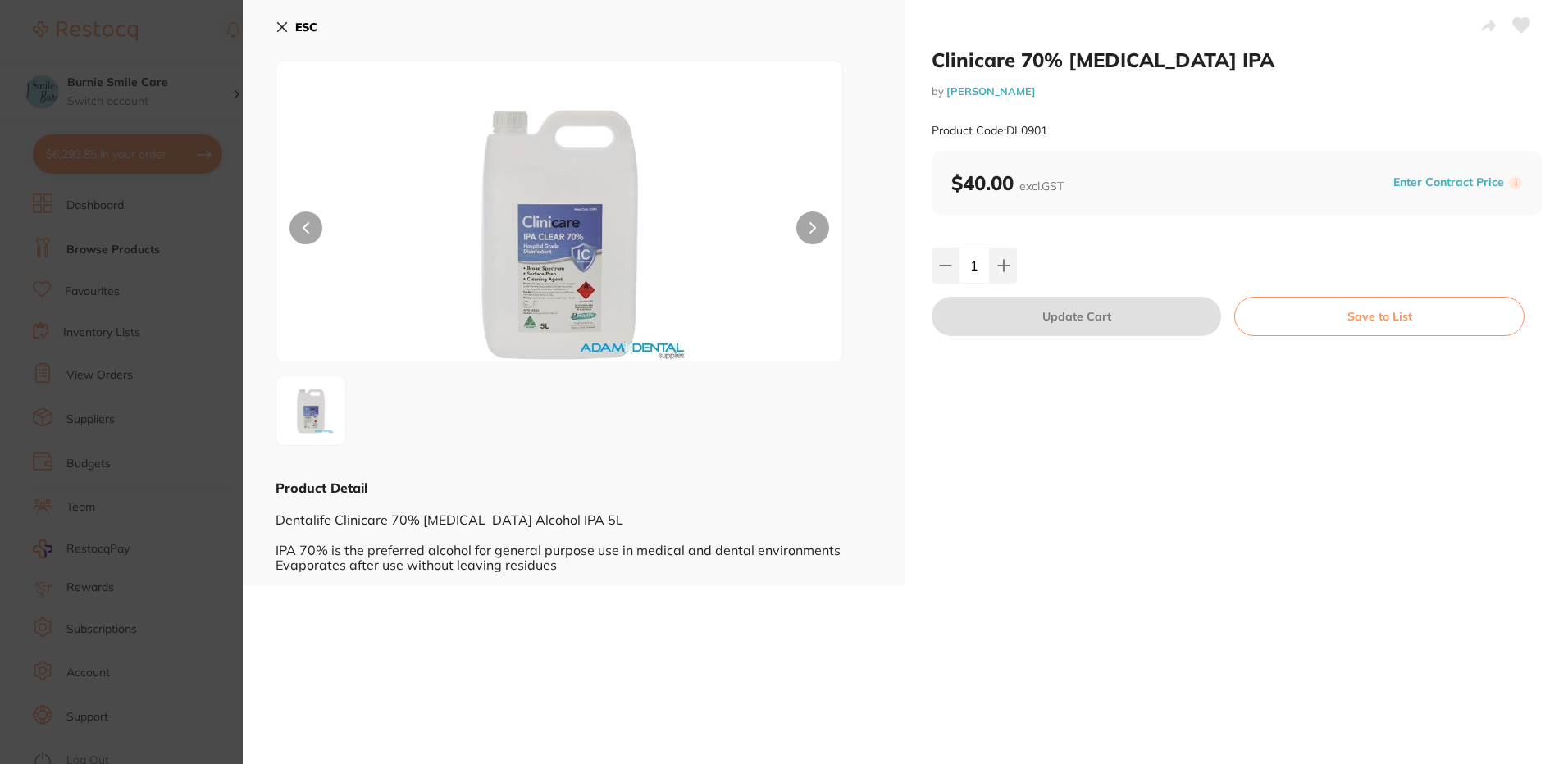
click at [202, 280] on section "Clinicare 70% [MEDICAL_DATA] IPA by [PERSON_NAME] Product Code: DL0901 ESC Prod…" at bounding box center [784, 382] width 1568 height 764
